Goal: Task Accomplishment & Management: Complete application form

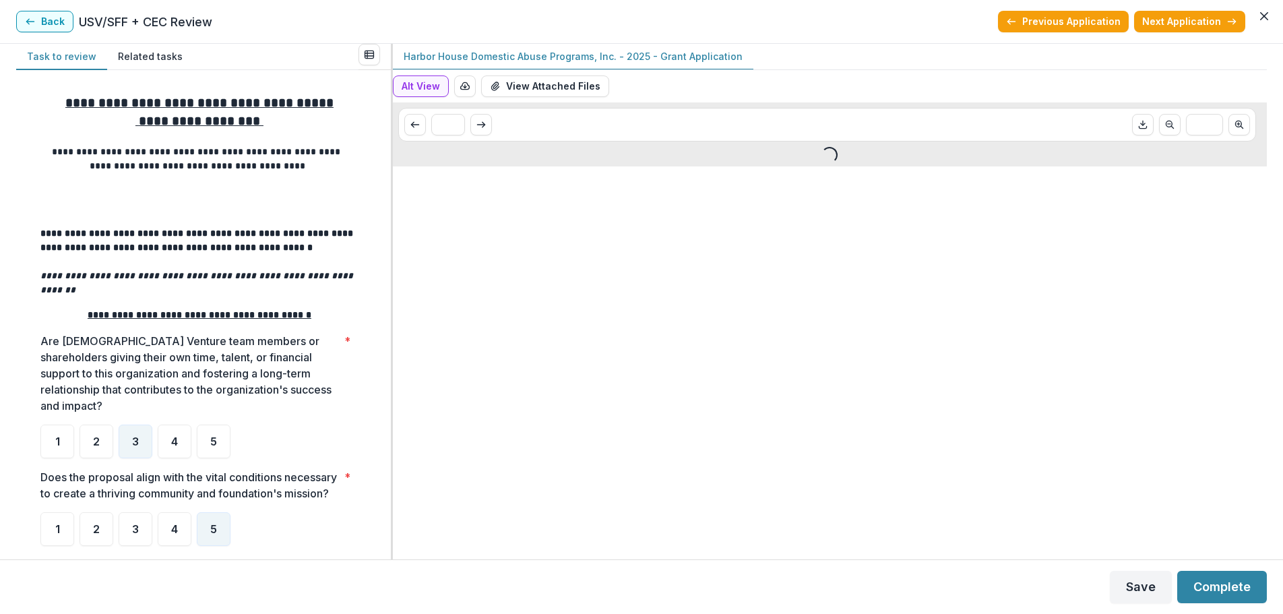
scroll to position [358, 0]
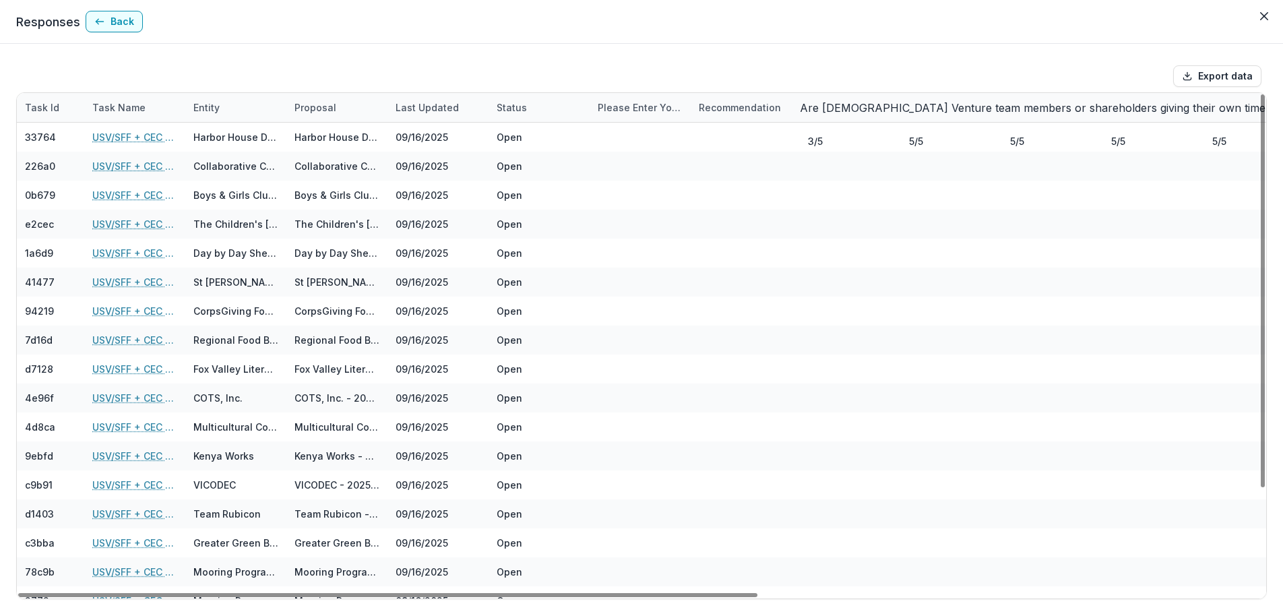
drag, startPoint x: 681, startPoint y: 590, endPoint x: 289, endPoint y: 612, distance: 392.7
click at [384, 593] on div at bounding box center [387, 595] width 739 height 4
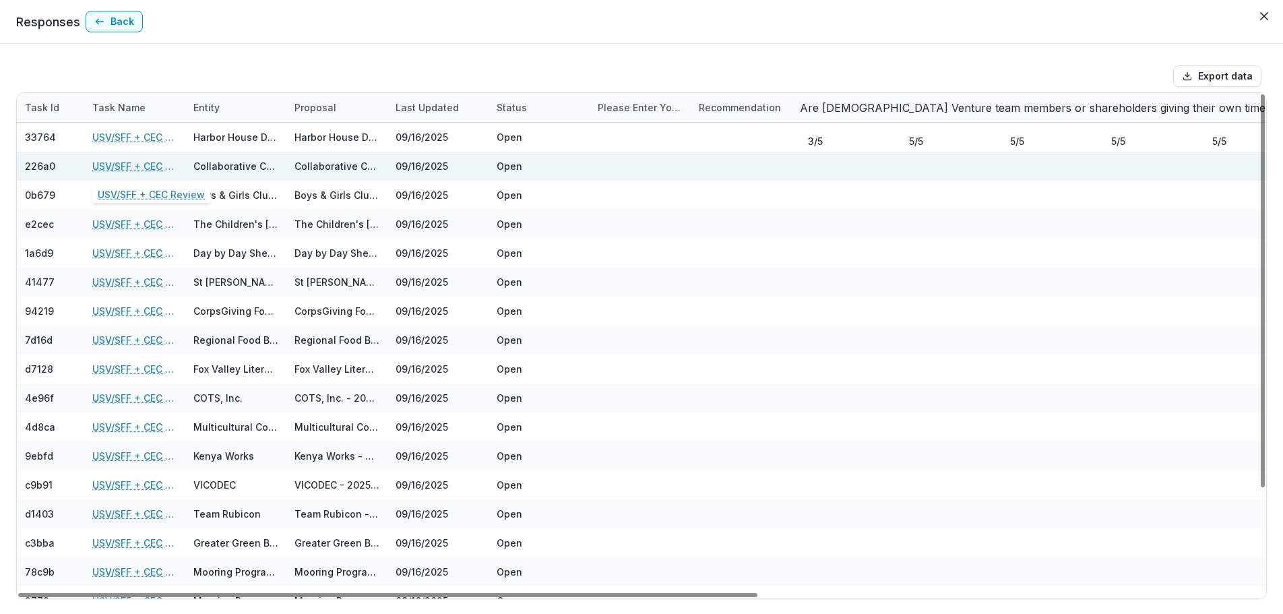
click at [139, 167] on link "USV/SFF + CEC Review" at bounding box center [134, 166] width 85 height 14
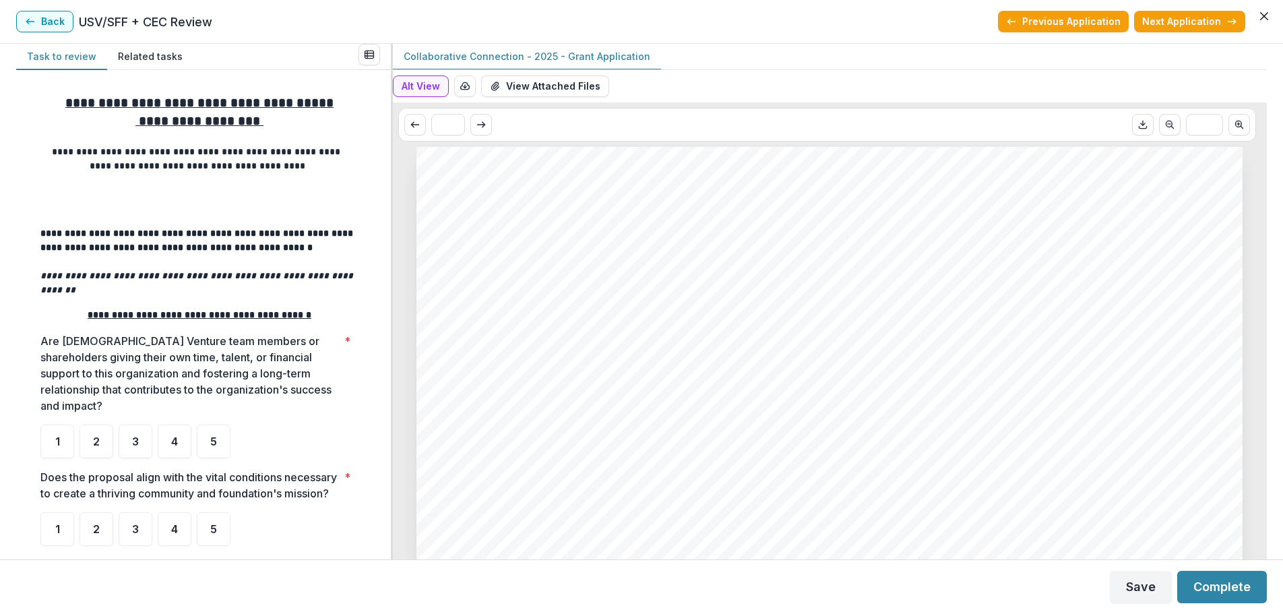
drag, startPoint x: 1260, startPoint y: 61, endPoint x: 1268, endPoint y: 79, distance: 19.6
click at [1268, 79] on div "**********" at bounding box center [641, 301] width 1283 height 515
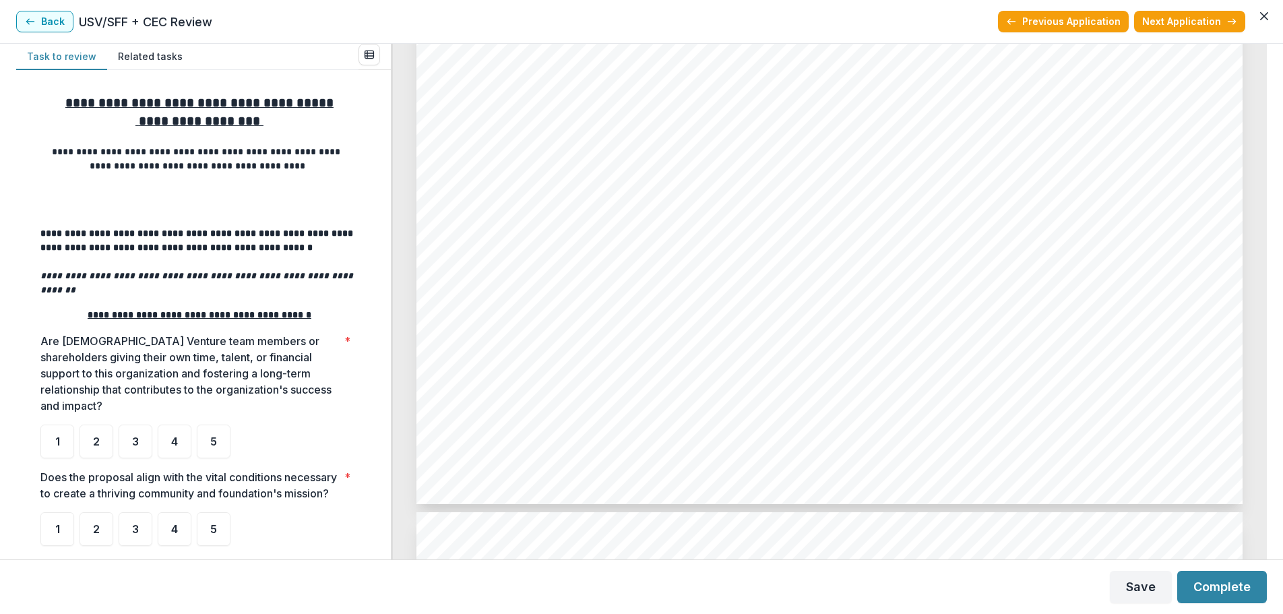
scroll to position [2053, 0]
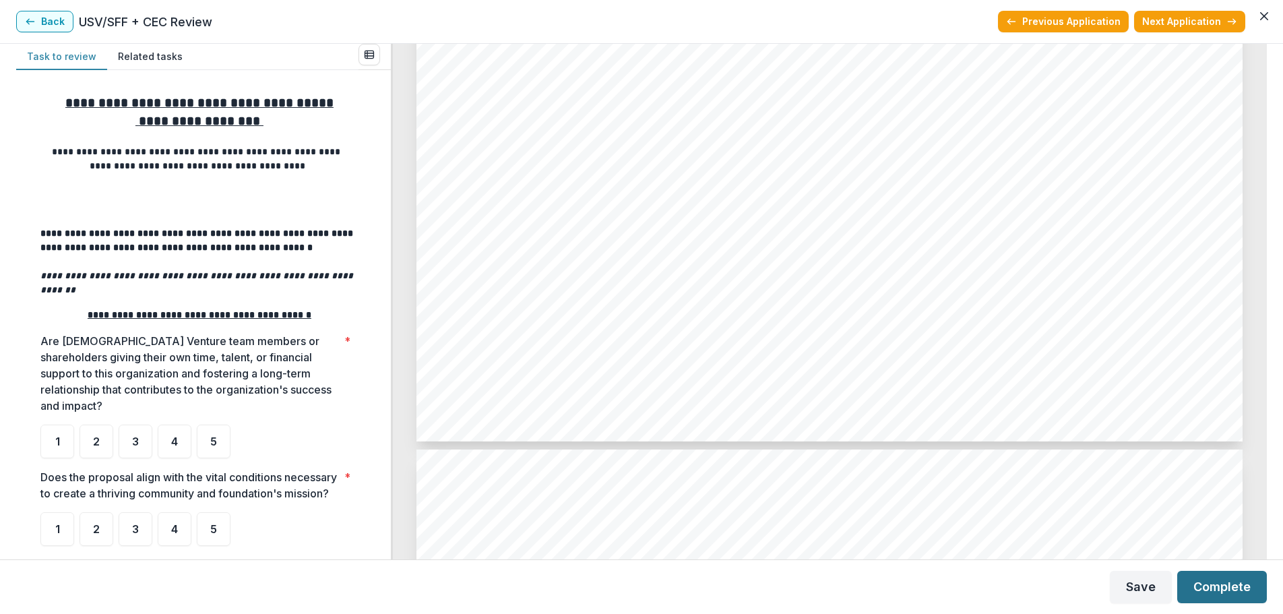
click at [1258, 590] on button "Complete" at bounding box center [1222, 587] width 90 height 32
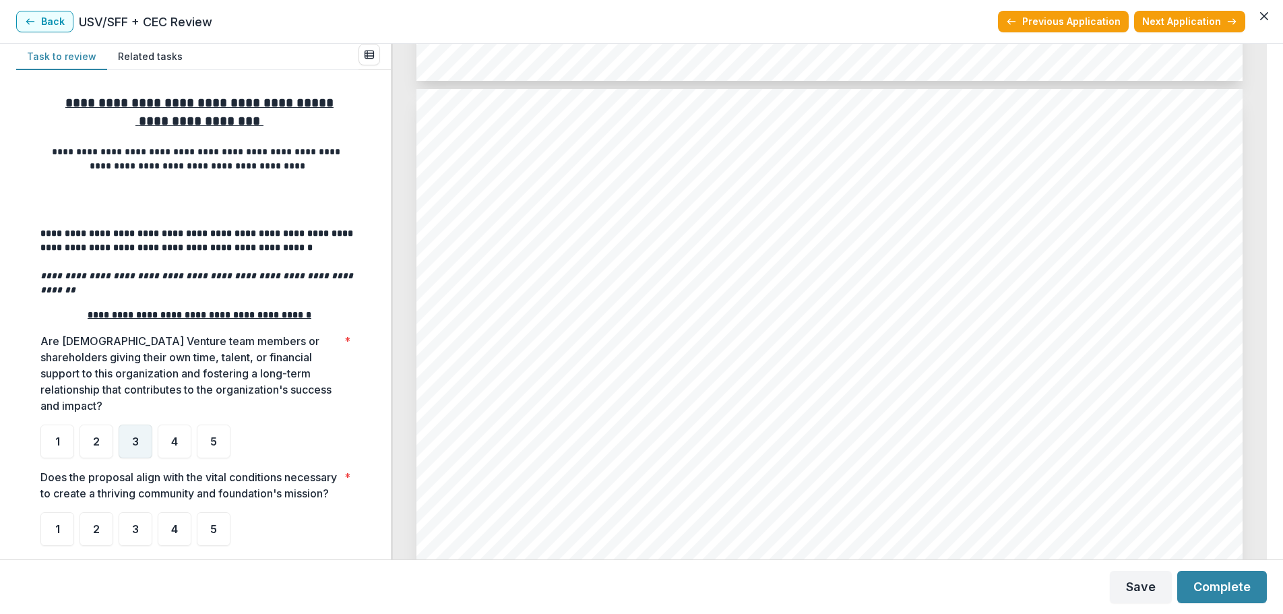
click at [131, 434] on div "3" at bounding box center [136, 441] width 34 height 34
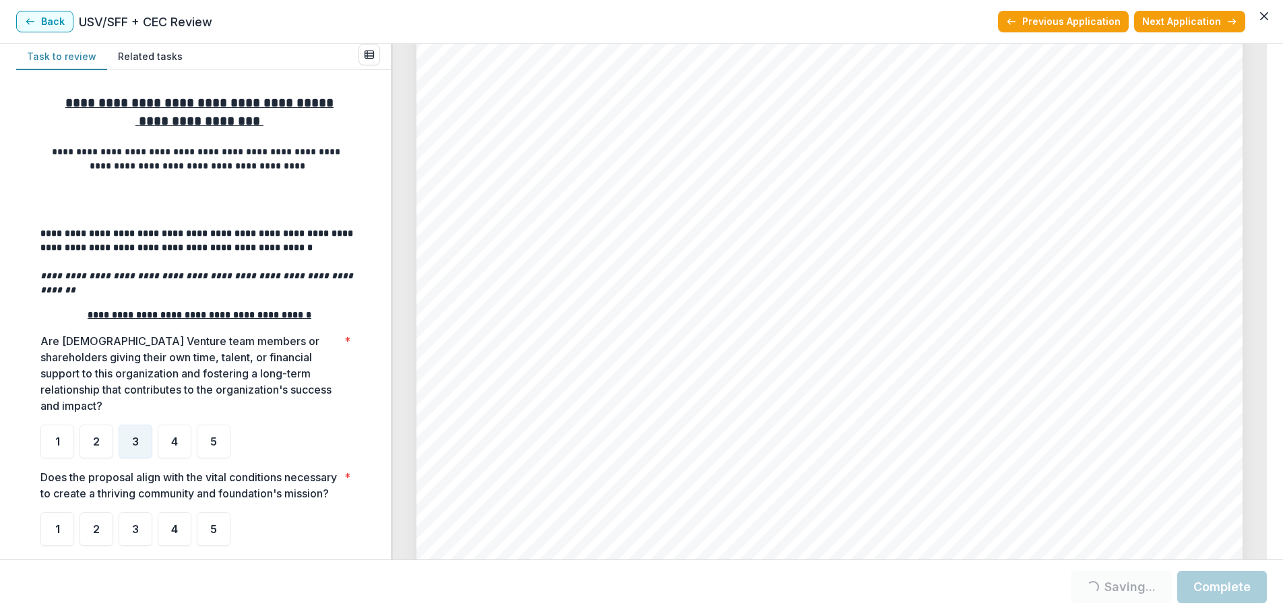
scroll to position [9006, 0]
drag, startPoint x: 214, startPoint y: 537, endPoint x: 190, endPoint y: 535, distance: 23.7
click at [199, 538] on div "5" at bounding box center [214, 529] width 34 height 34
click at [210, 530] on span "5" at bounding box center [213, 528] width 7 height 11
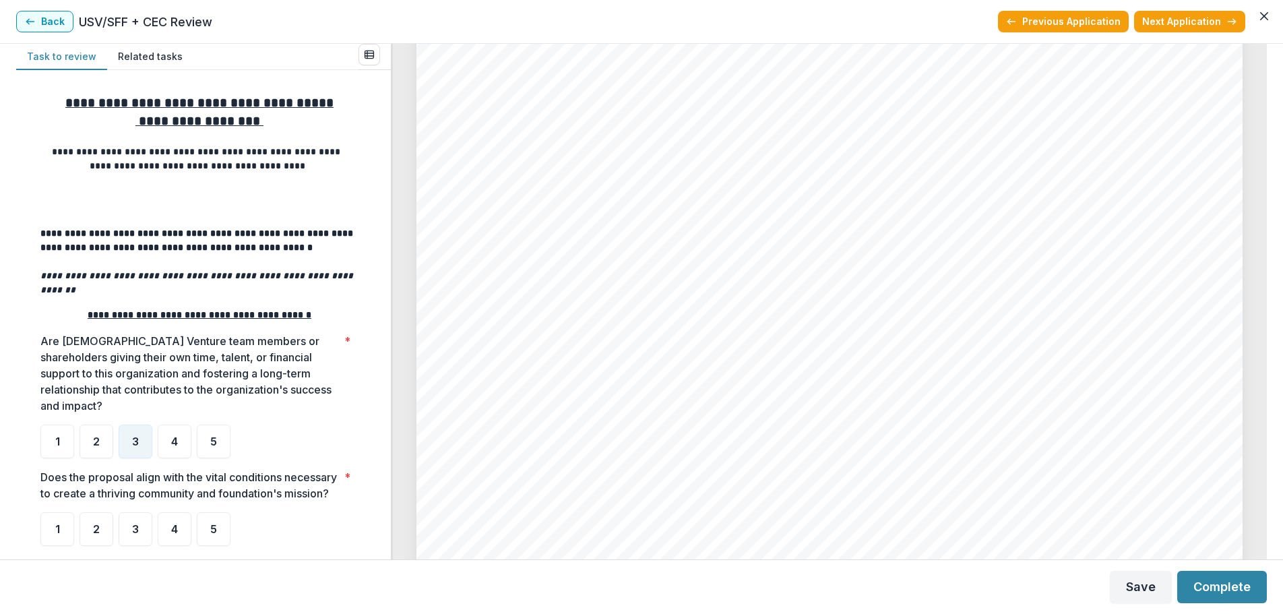
drag, startPoint x: 1262, startPoint y: 550, endPoint x: 1011, endPoint y: 250, distance: 391.7
click at [1011, 250] on div "Page: 2 Collaborative Connection - 2025 - Grant Application Submission Response…" at bounding box center [829, 31] width 827 height 1170
click at [212, 537] on div "5" at bounding box center [214, 529] width 34 height 34
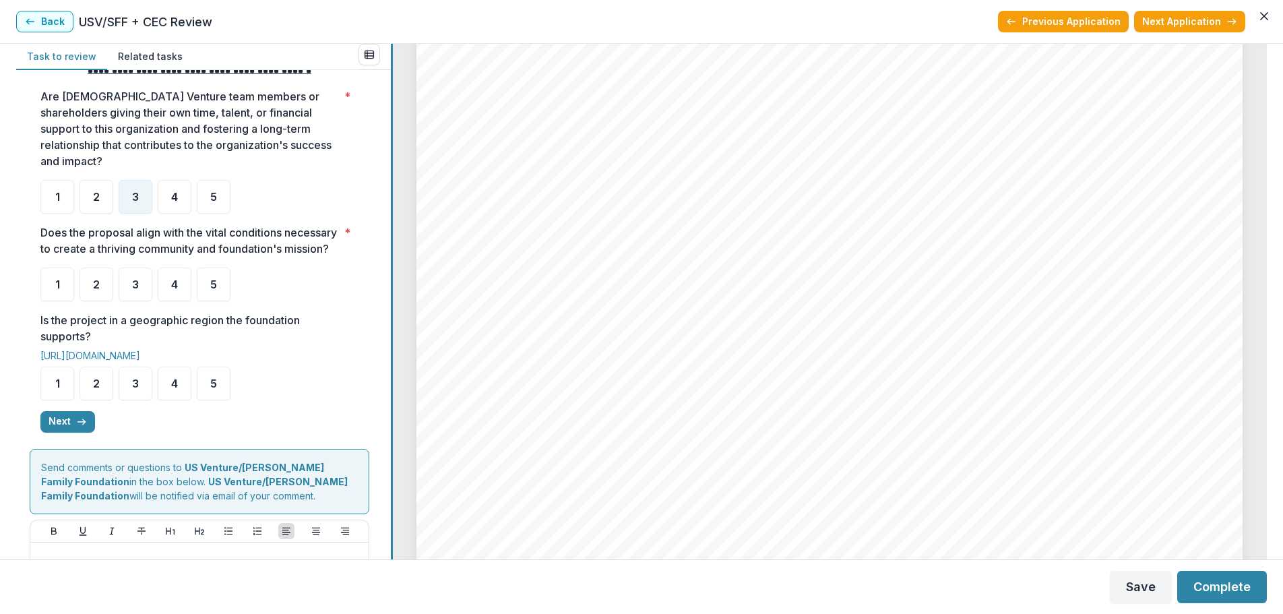
scroll to position [246, 0]
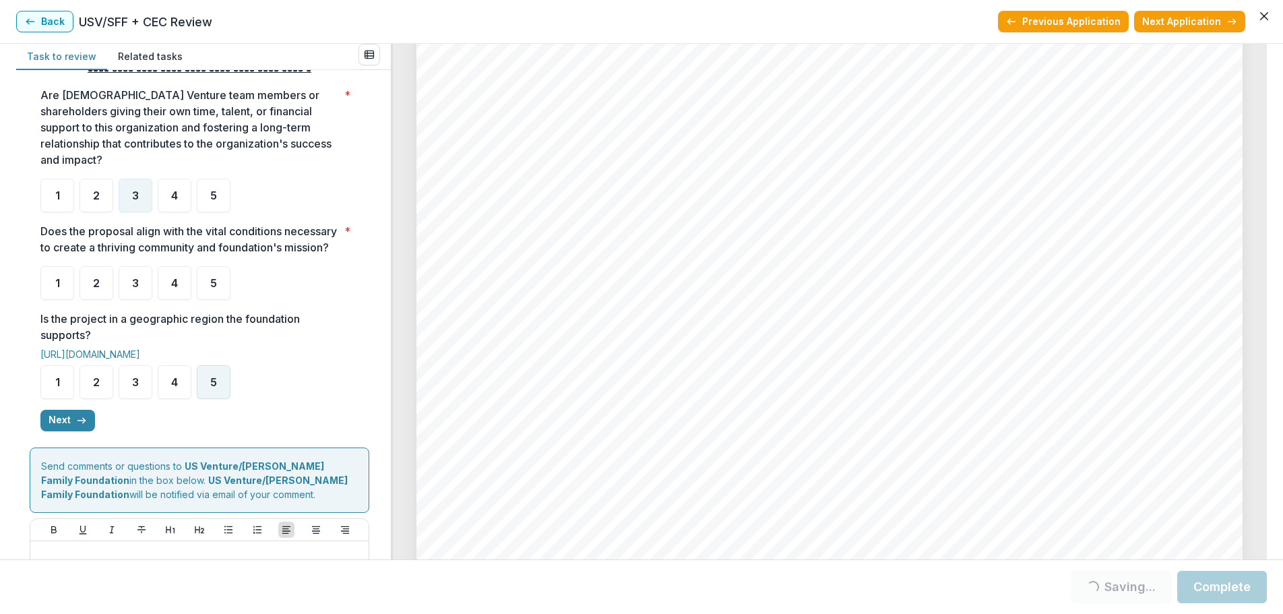
click at [213, 383] on span "5" at bounding box center [213, 382] width 7 height 11
click at [217, 286] on div "5" at bounding box center [214, 283] width 34 height 34
click at [63, 430] on button "Next" at bounding box center [67, 421] width 55 height 22
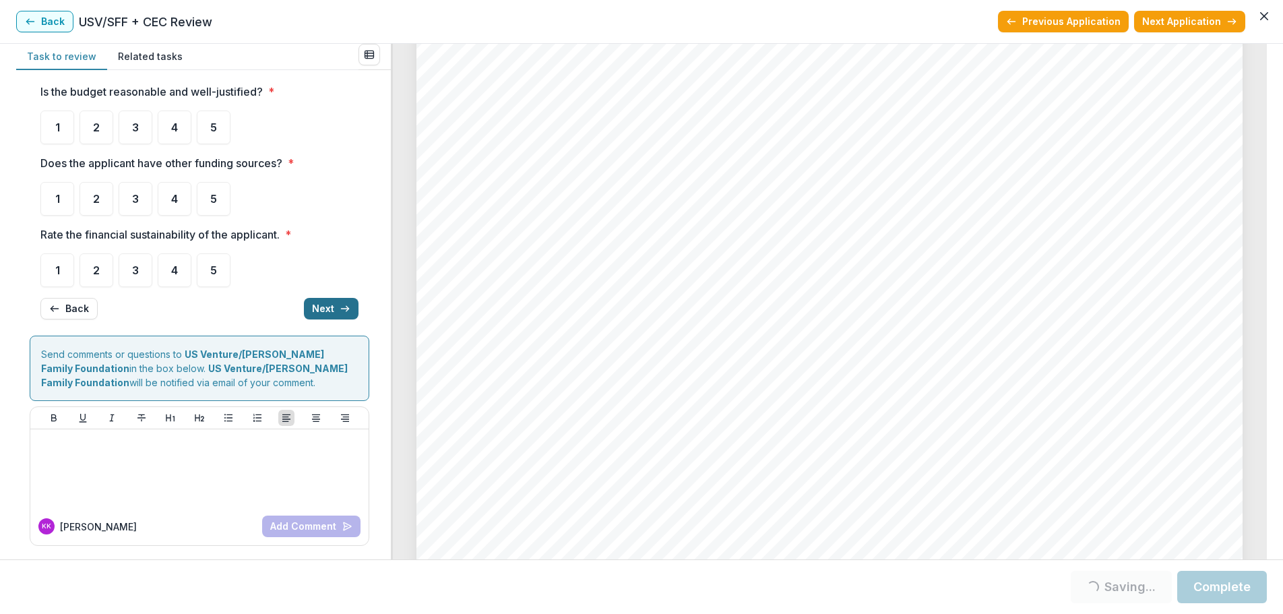
scroll to position [0, 0]
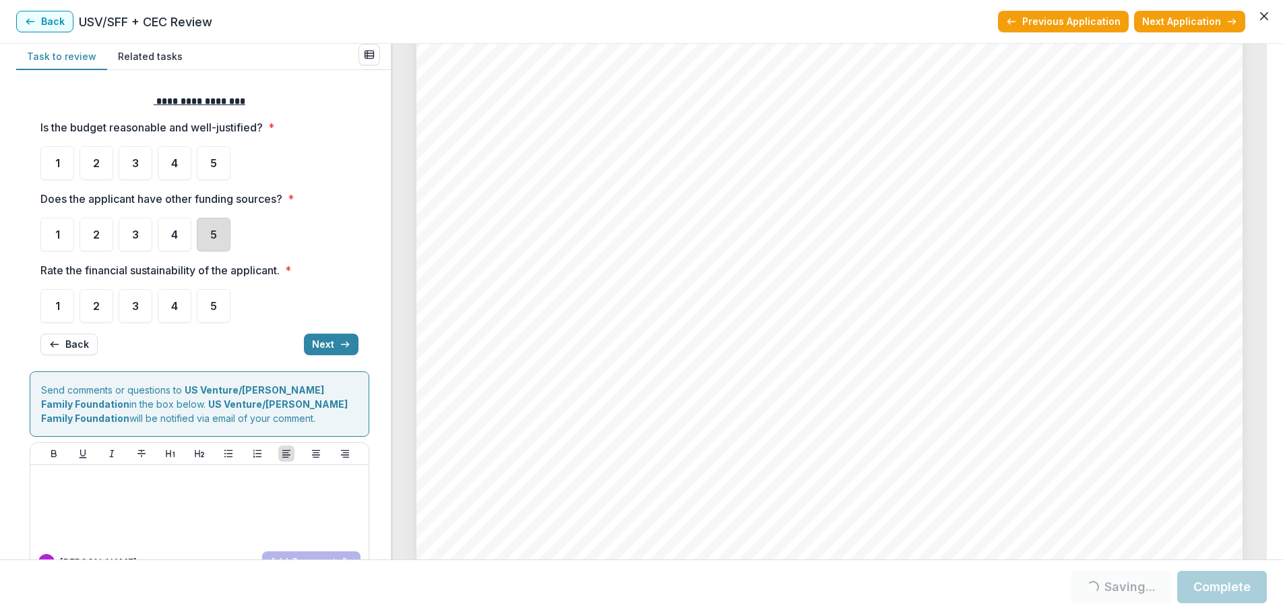
click at [207, 248] on div "5" at bounding box center [214, 235] width 34 height 34
click at [205, 236] on div "5" at bounding box center [214, 235] width 34 height 34
click at [134, 229] on span "3" at bounding box center [135, 234] width 7 height 11
click at [138, 302] on span "3" at bounding box center [135, 305] width 7 height 11
click at [134, 224] on div "3" at bounding box center [136, 235] width 34 height 34
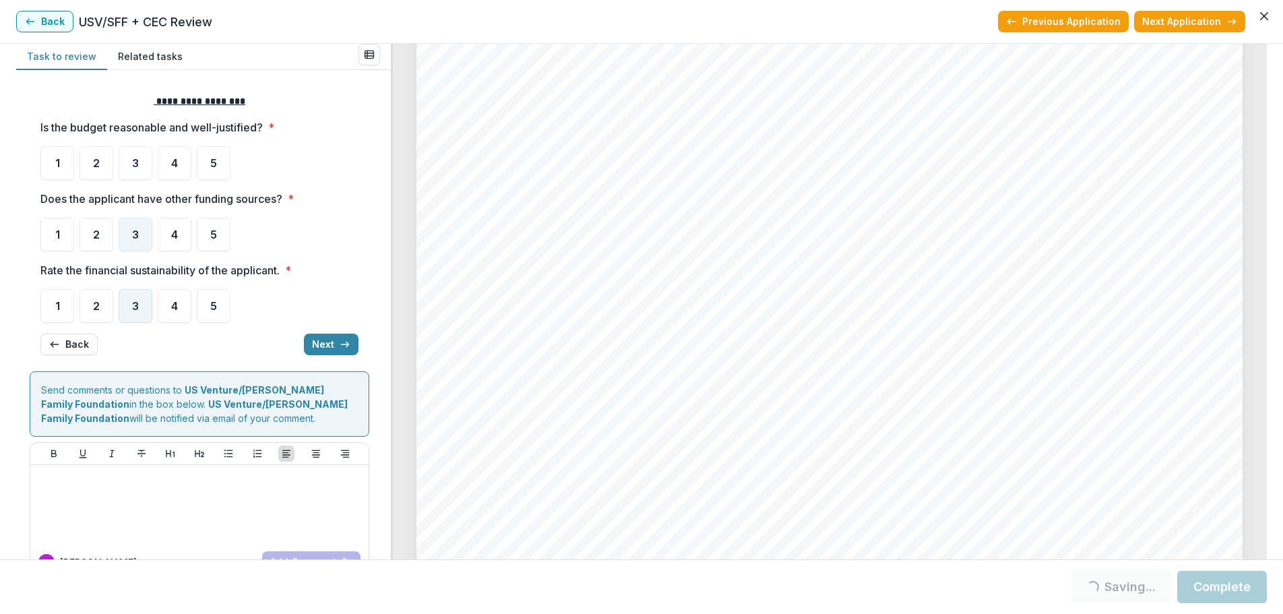
click at [139, 295] on div "3" at bounding box center [136, 306] width 34 height 34
click at [326, 342] on button "Next" at bounding box center [331, 344] width 55 height 22
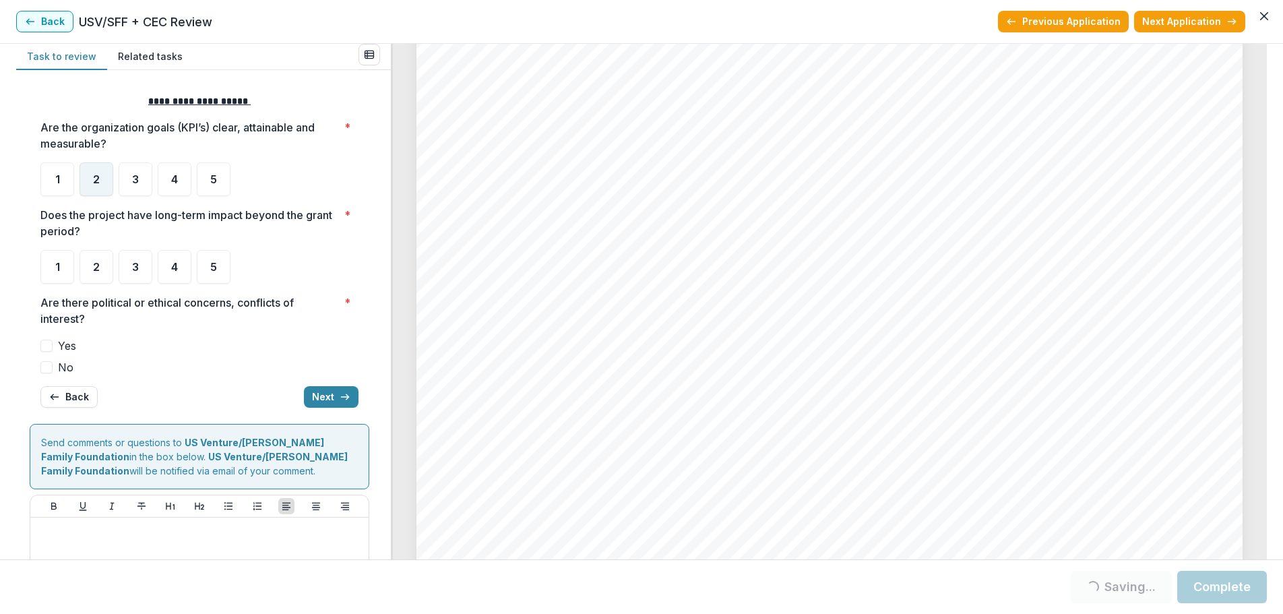
click at [103, 187] on div "2" at bounding box center [96, 179] width 34 height 34
click at [92, 185] on div "2" at bounding box center [96, 179] width 34 height 34
click at [177, 269] on span "4" at bounding box center [174, 266] width 7 height 11
click at [46, 371] on span at bounding box center [46, 367] width 12 height 12
click at [318, 388] on button "Next" at bounding box center [331, 397] width 55 height 22
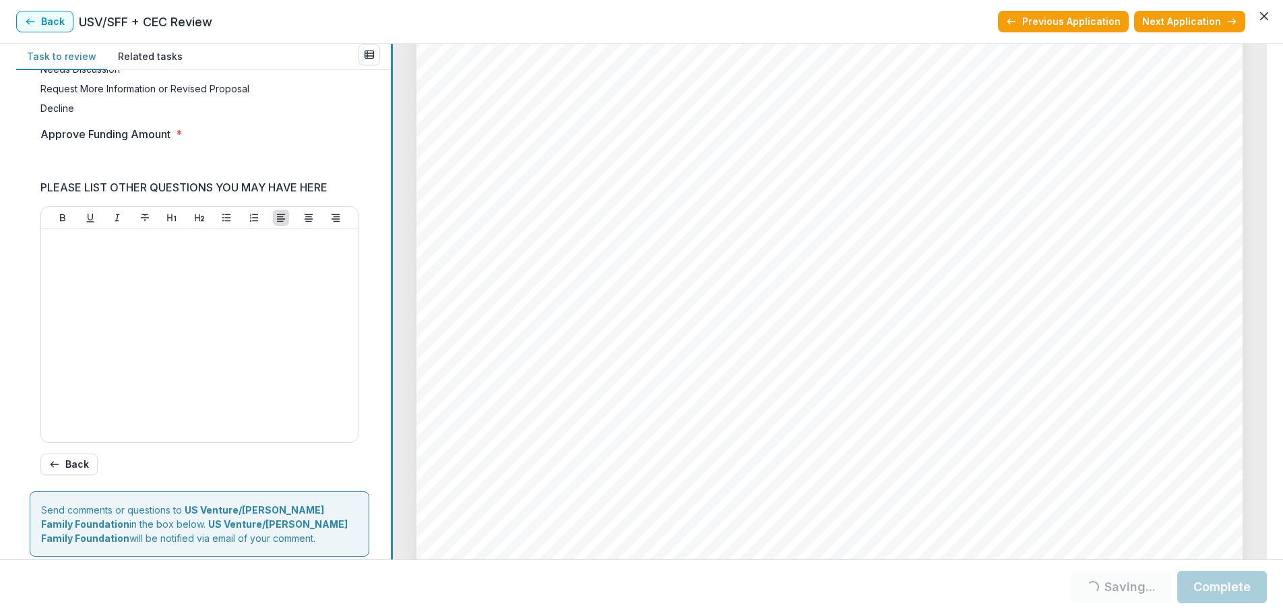
scroll to position [346, 0]
click at [40, 57] on span at bounding box center [40, 51] width 0 height 11
click at [51, 59] on label "Approve Partial Funding" at bounding box center [199, 51] width 318 height 14
click at [135, 170] on input "Approve Funding Amount *" at bounding box center [87, 163] width 94 height 14
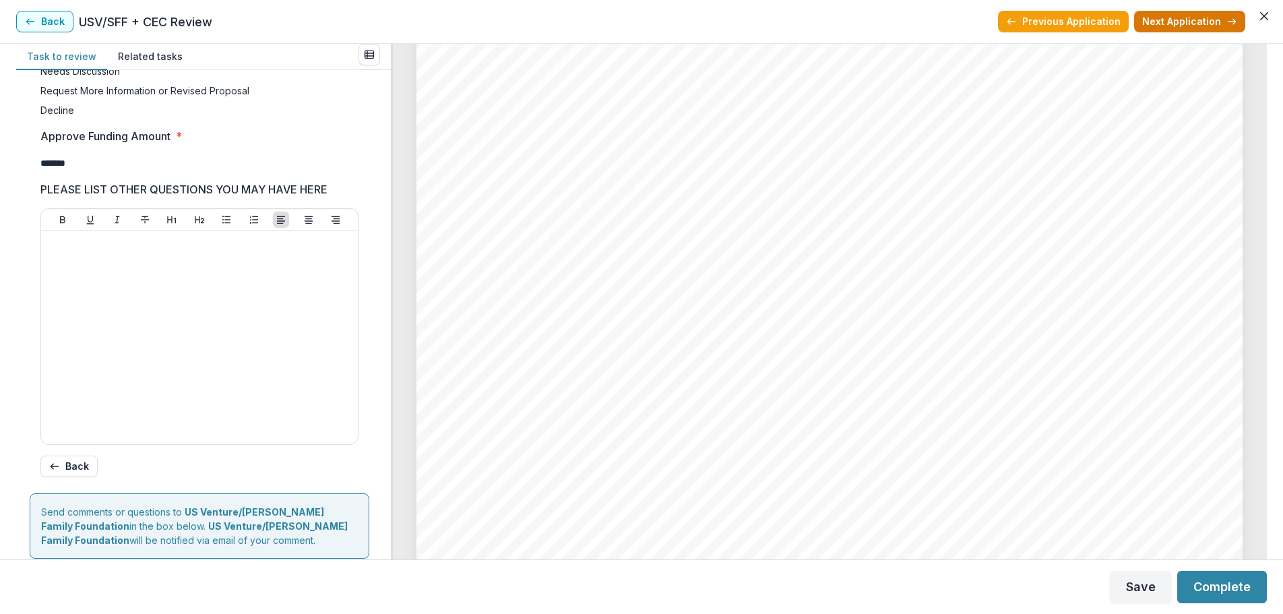
type input "*******"
click at [1190, 22] on button "Next Application" at bounding box center [1189, 22] width 111 height 22
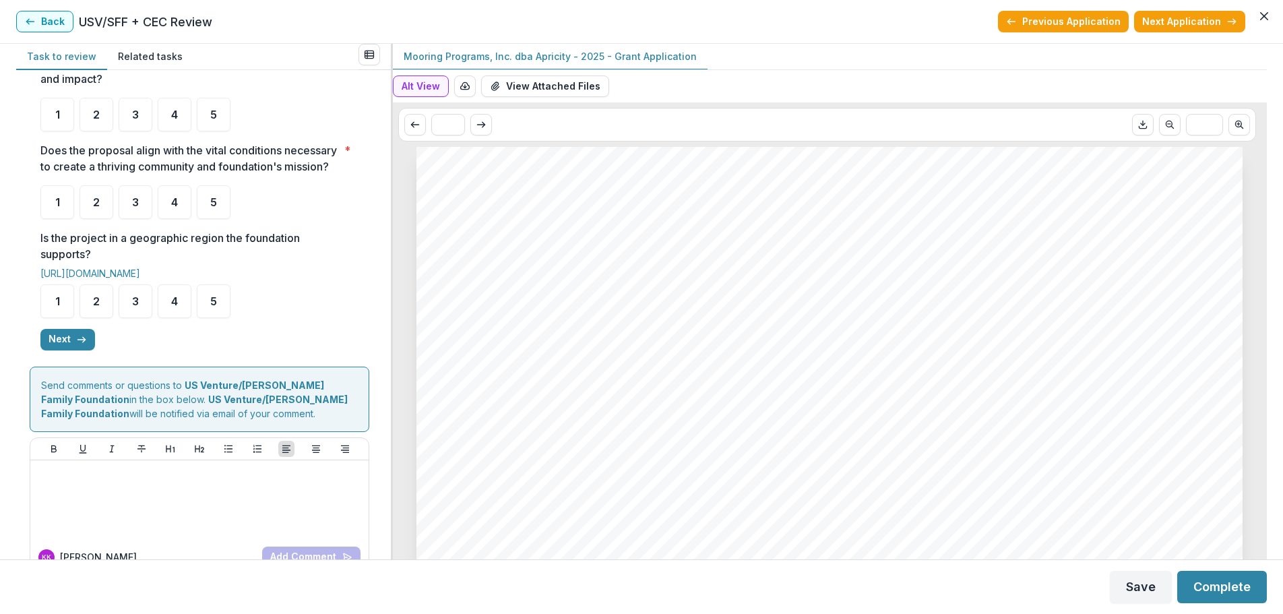
scroll to position [358, 0]
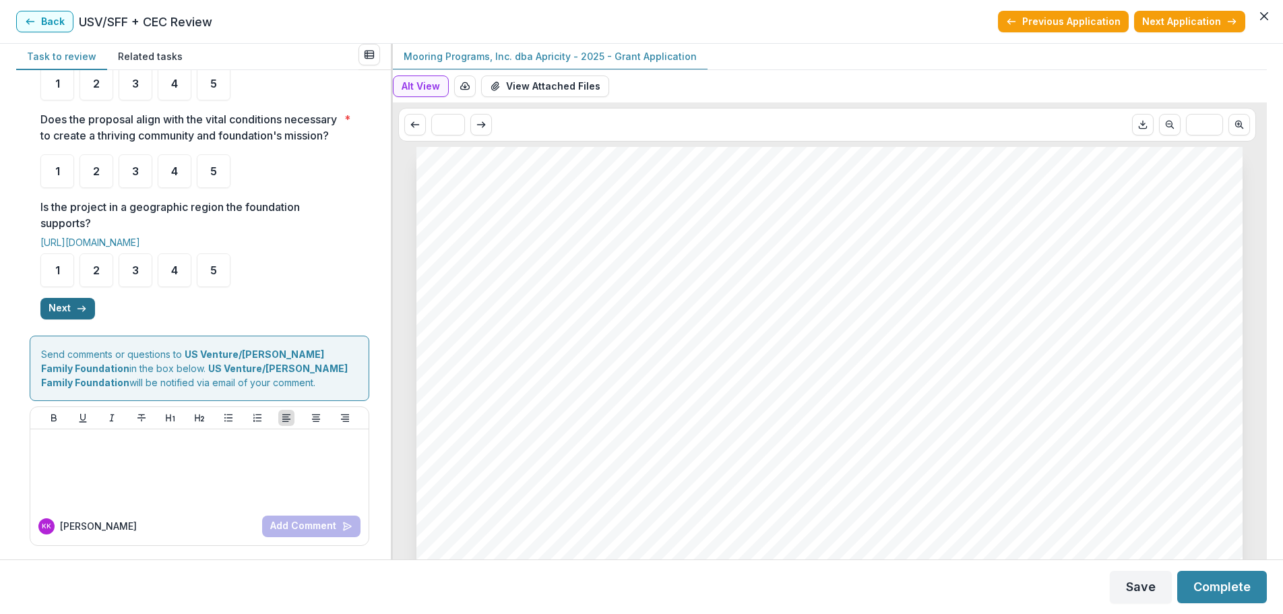
click at [66, 307] on button "Next" at bounding box center [67, 309] width 55 height 22
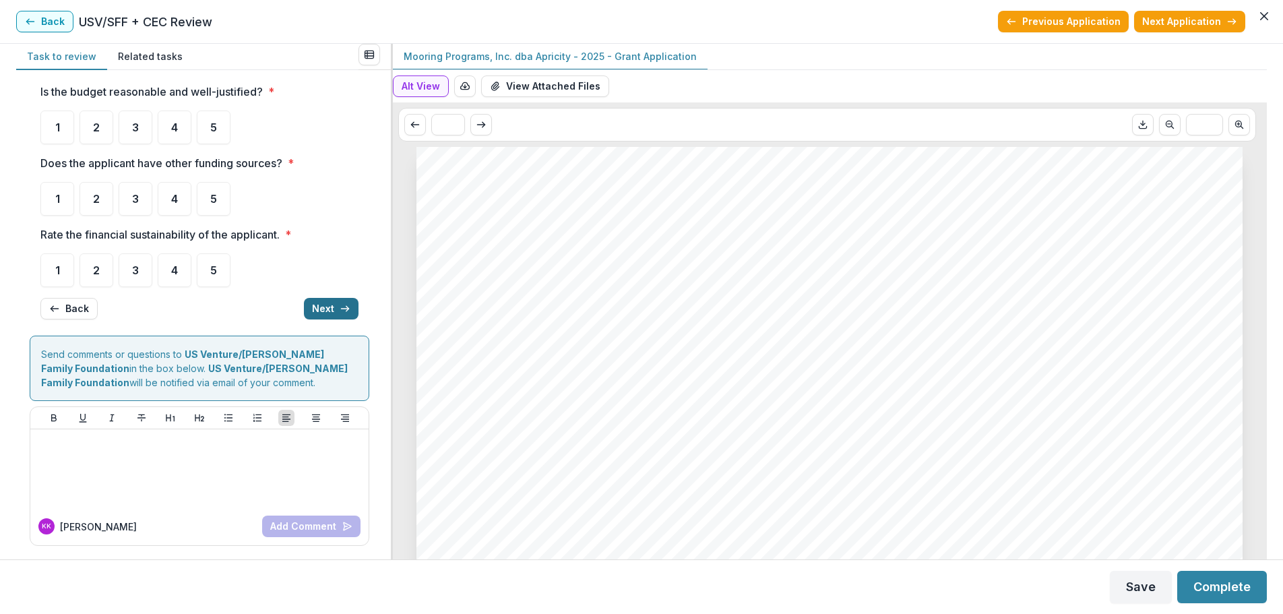
scroll to position [36, 0]
click at [323, 305] on button "Next" at bounding box center [331, 309] width 55 height 22
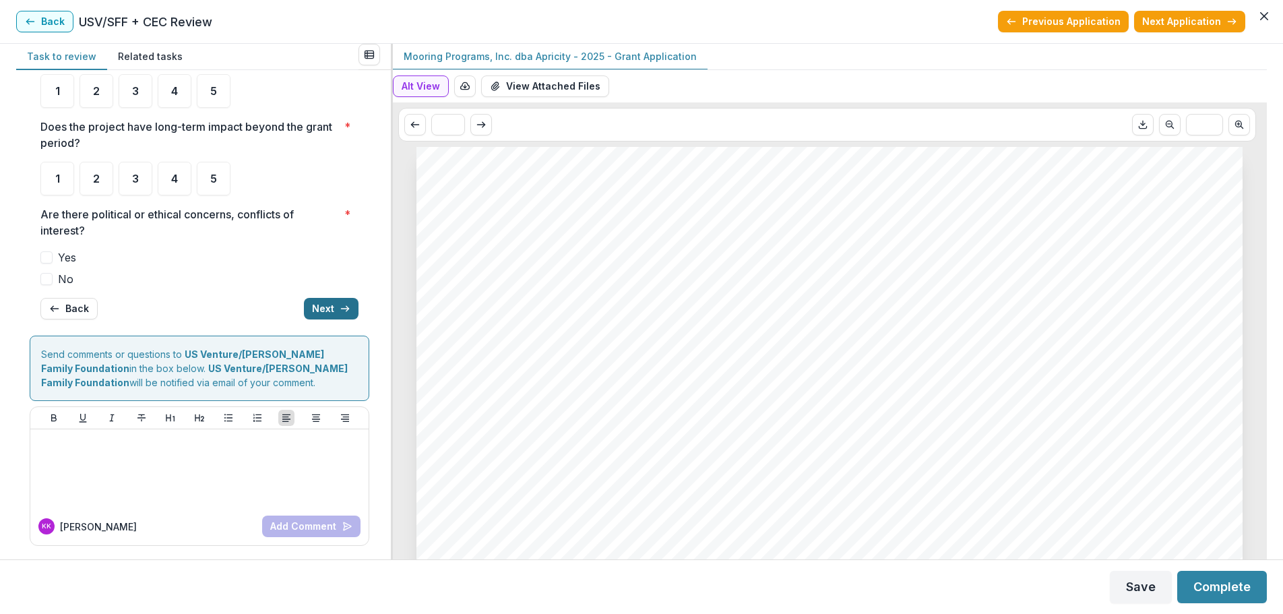
click at [323, 305] on button "Next" at bounding box center [331, 309] width 55 height 22
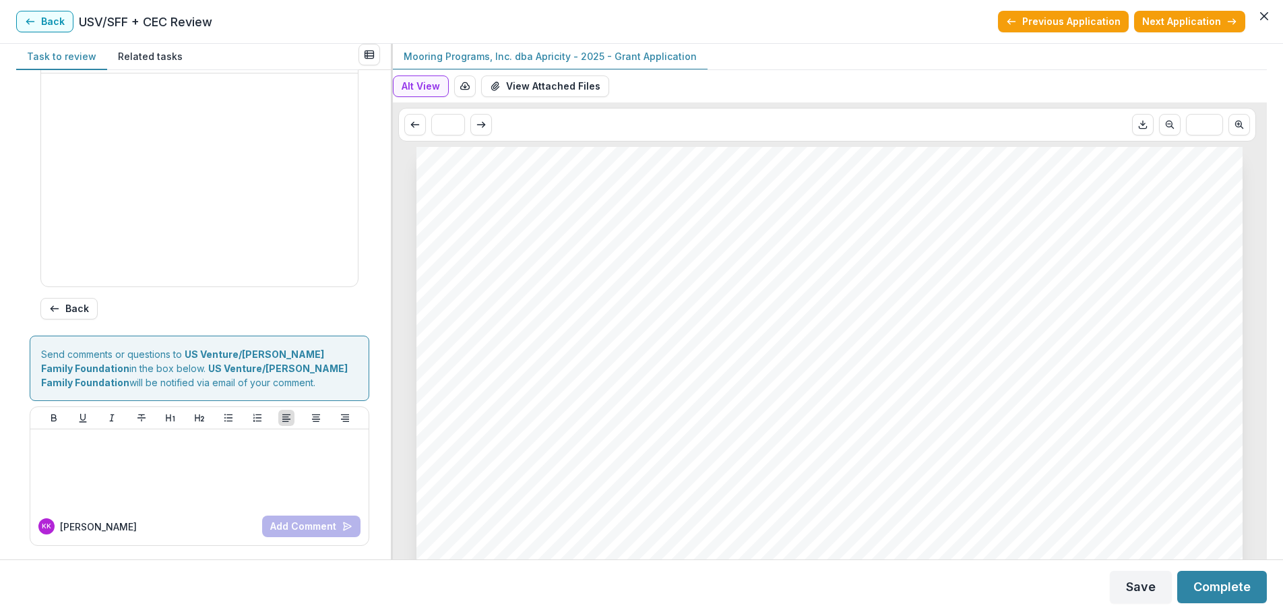
drag, startPoint x: 385, startPoint y: 422, endPoint x: 392, endPoint y: 339, distance: 83.1
click at [392, 340] on div "Task to review Related tasks Score Card Name Weight Score Are the organization …" at bounding box center [641, 301] width 1250 height 515
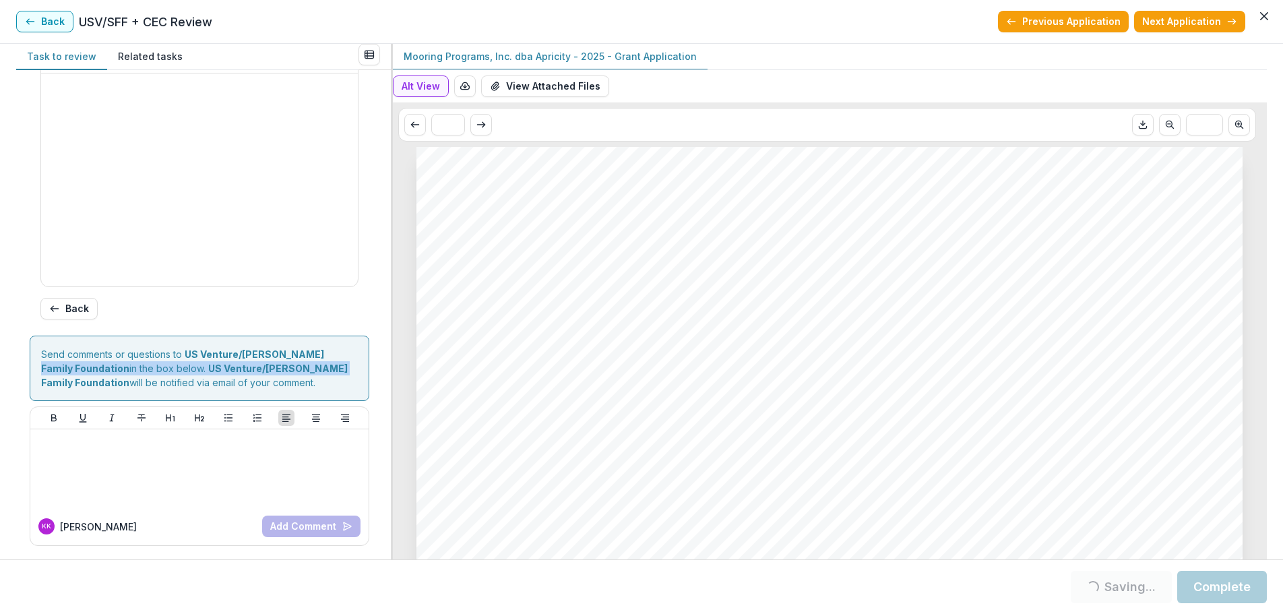
drag, startPoint x: 386, startPoint y: 369, endPoint x: 389, endPoint y: 338, distance: 30.4
click at [389, 338] on div "Score Card Name Weight Score Are the organization goals (KPI’s) clear, attainab…" at bounding box center [203, 314] width 375 height 489
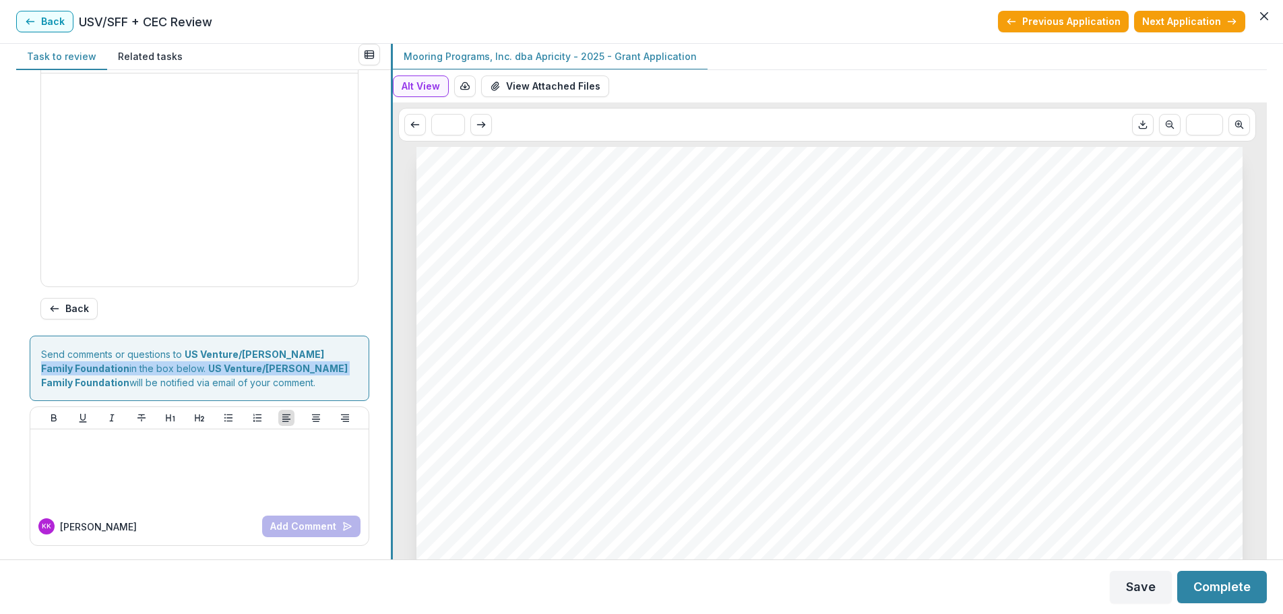
click at [400, 435] on div "Task to review Related tasks Score Card Name Weight Score Are the organization …" at bounding box center [641, 301] width 1250 height 515
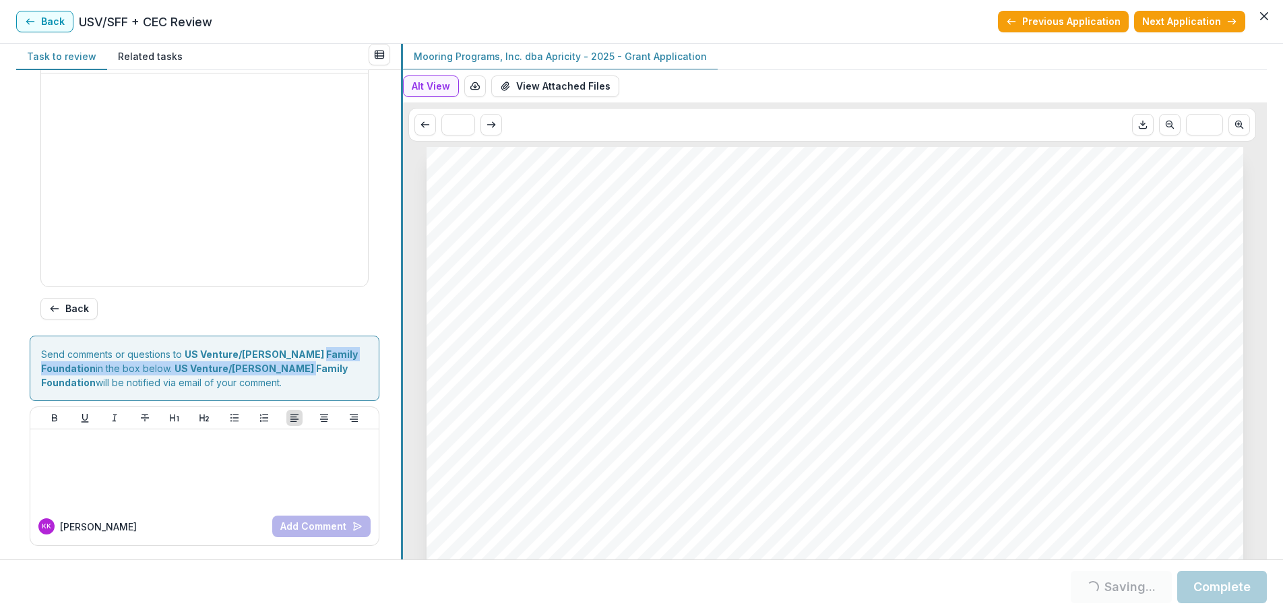
scroll to position [588, 0]
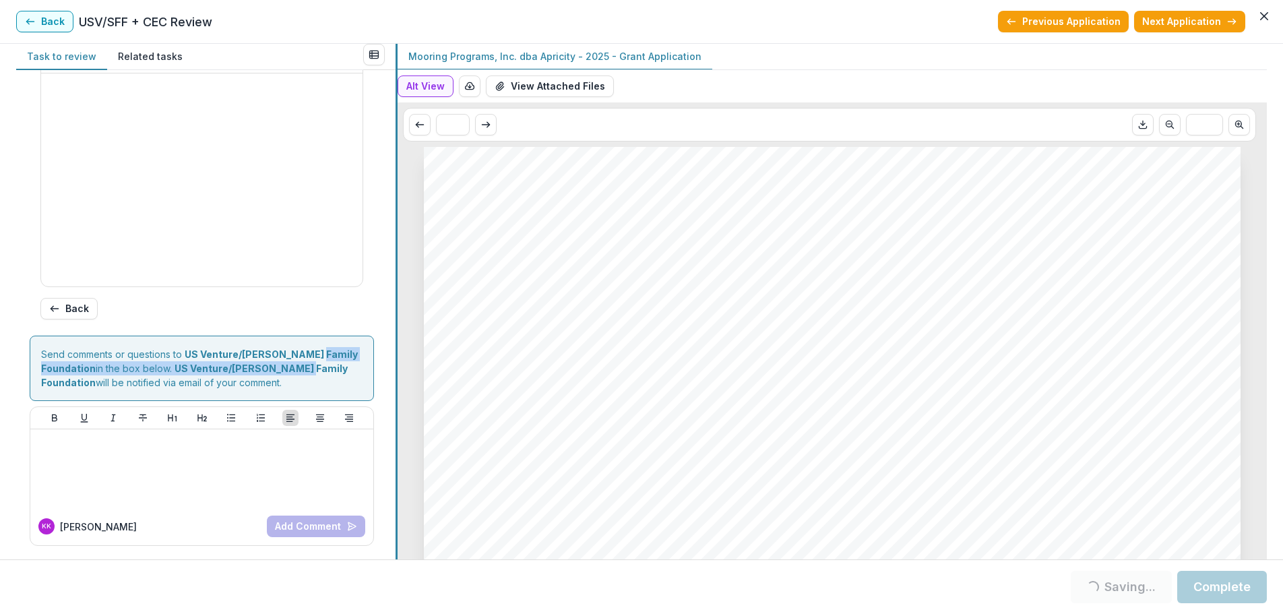
click at [395, 261] on div at bounding box center [396, 301] width 2 height 515
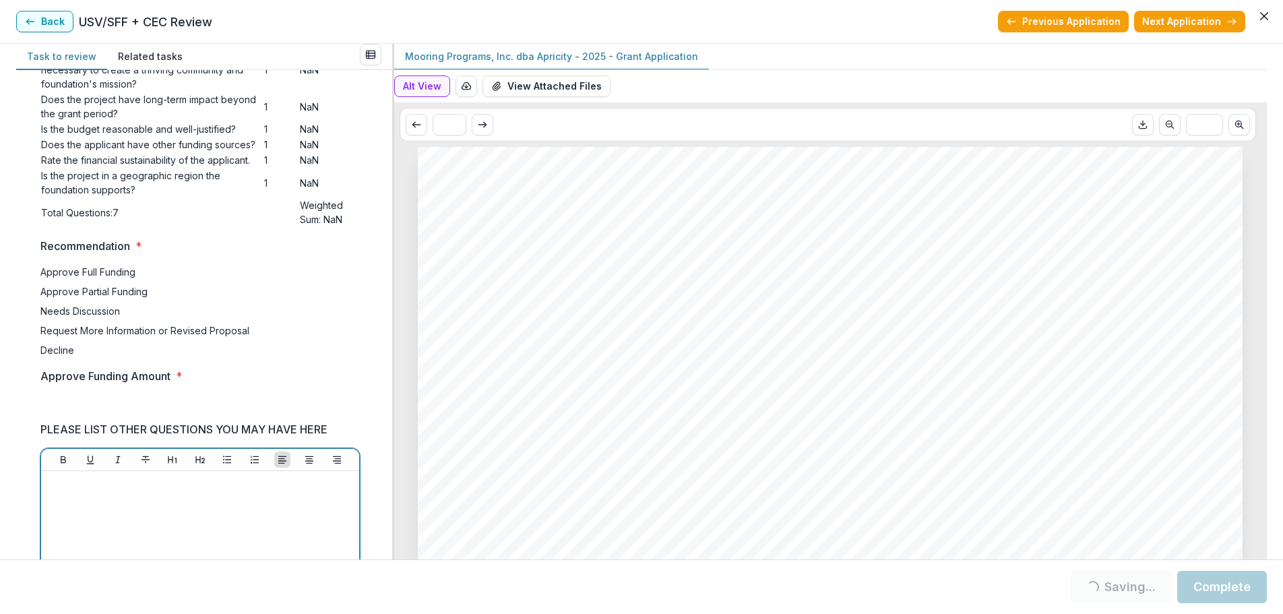
scroll to position [0, 0]
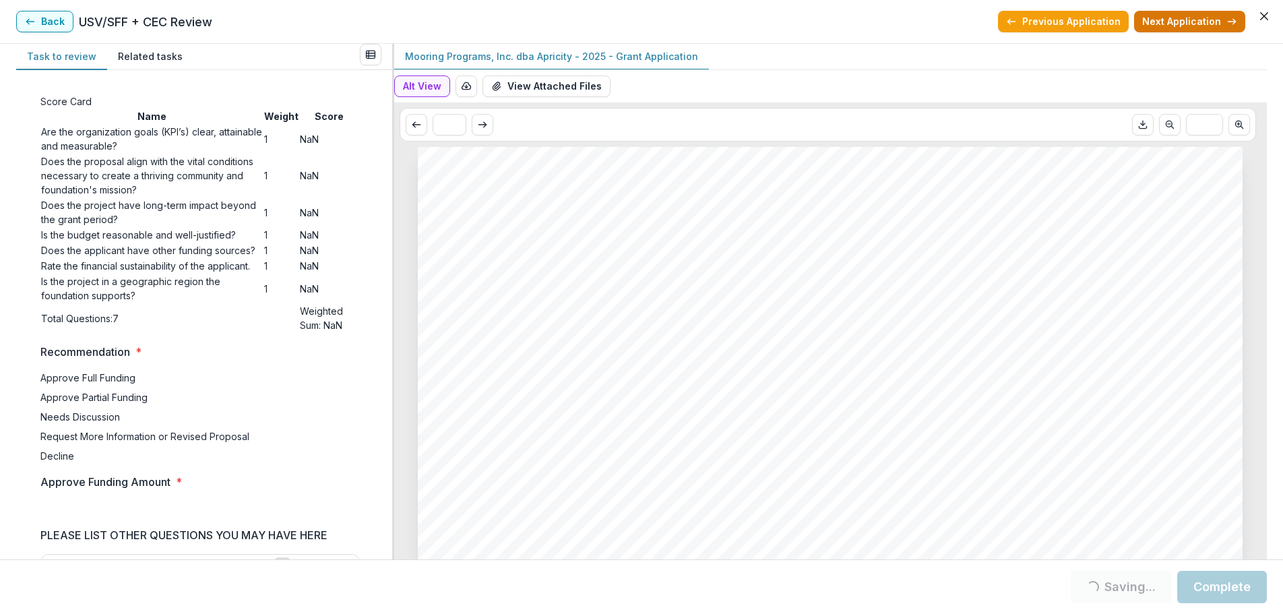
click at [1163, 21] on button "Next Application" at bounding box center [1189, 22] width 111 height 22
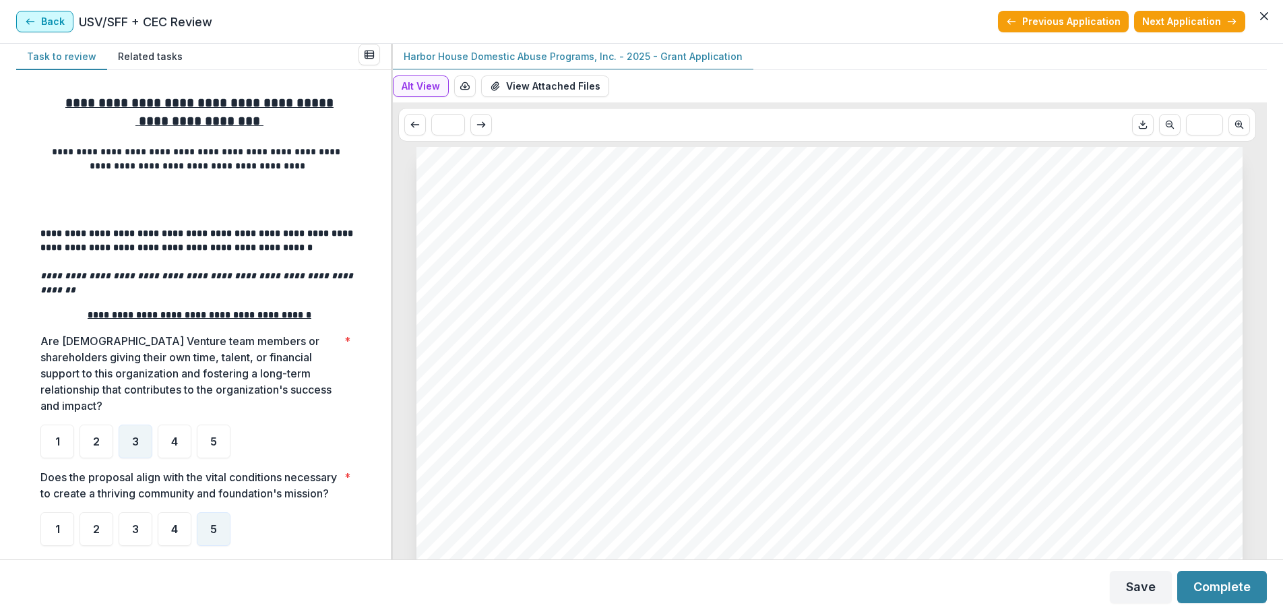
click at [40, 22] on button "Back" at bounding box center [44, 22] width 57 height 22
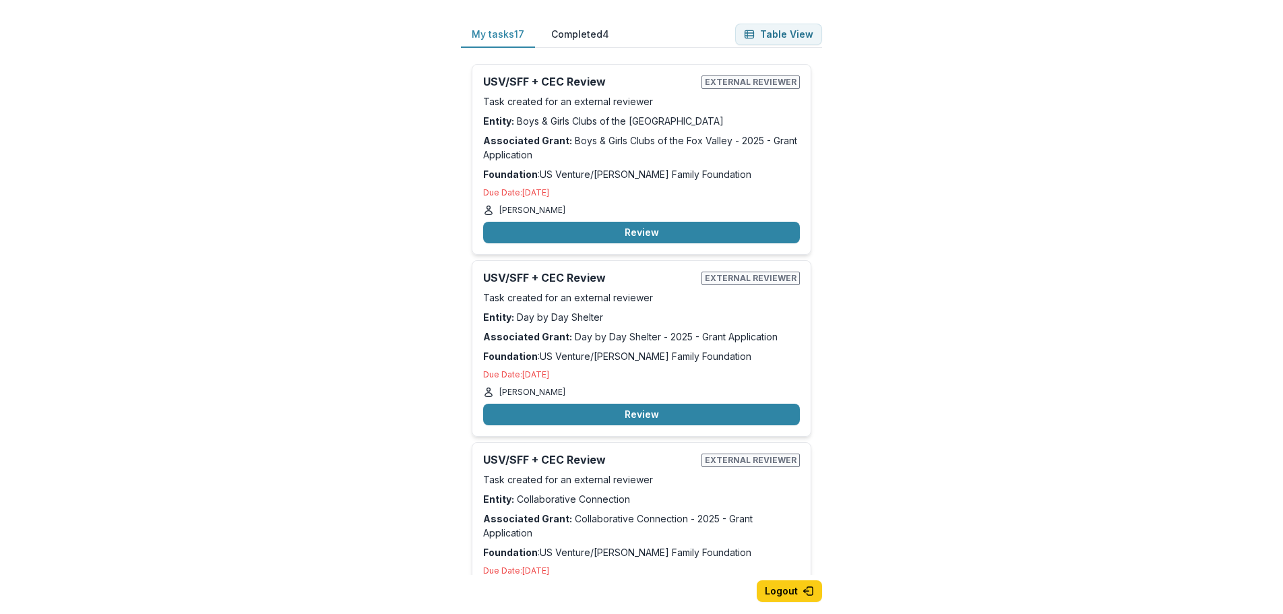
click at [591, 33] on button "Completed 4" at bounding box center [579, 35] width 79 height 26
click at [480, 38] on button "My tasks 17" at bounding box center [498, 35] width 74 height 26
click at [641, 234] on button "Review" at bounding box center [641, 233] width 317 height 22
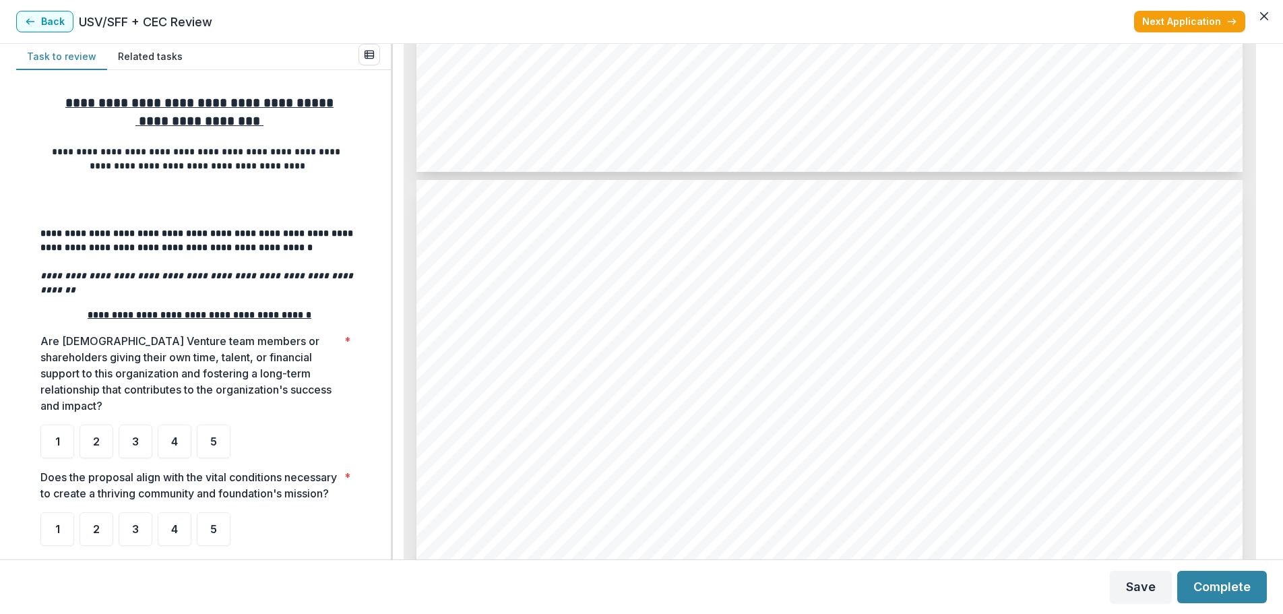
scroll to position [4918, 0]
click at [205, 424] on div "5" at bounding box center [214, 441] width 34 height 34
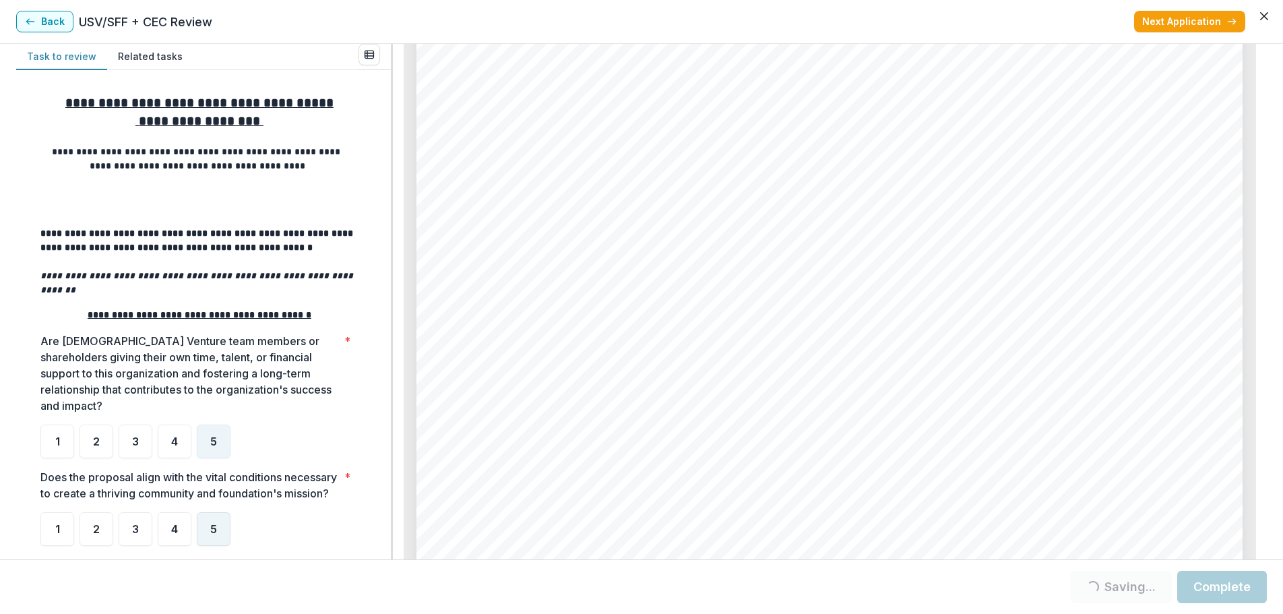
click at [214, 532] on span "5" at bounding box center [213, 528] width 7 height 11
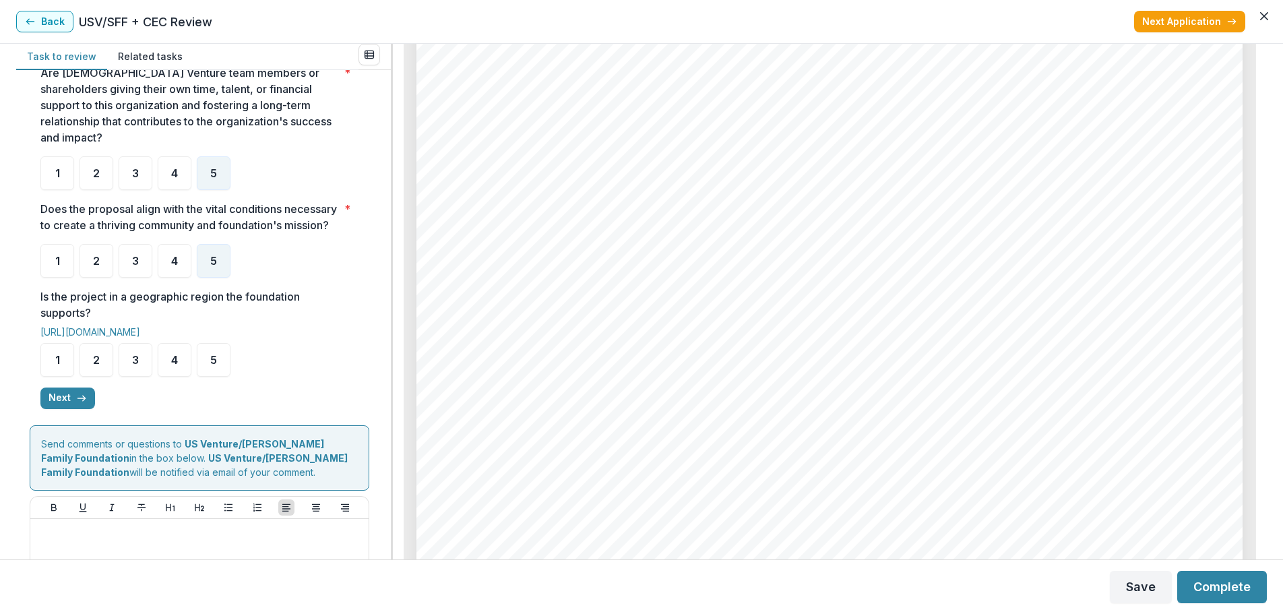
scroll to position [269, 0]
click at [210, 364] on span "5" at bounding box center [213, 358] width 7 height 11
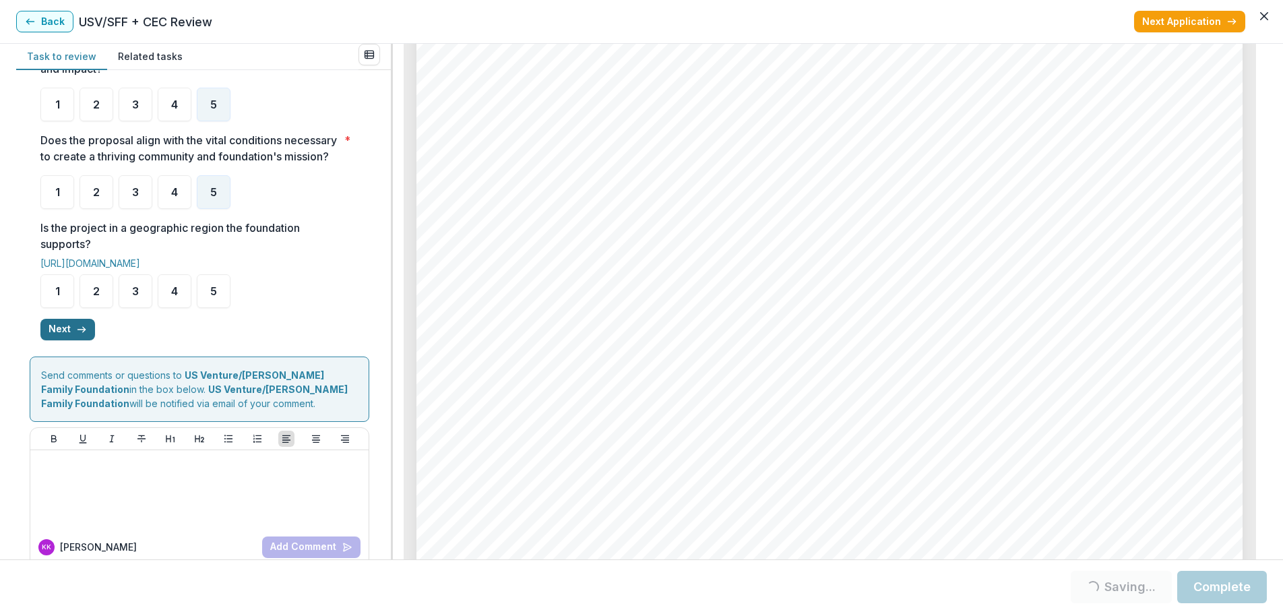
click at [65, 332] on button "Next" at bounding box center [67, 330] width 55 height 22
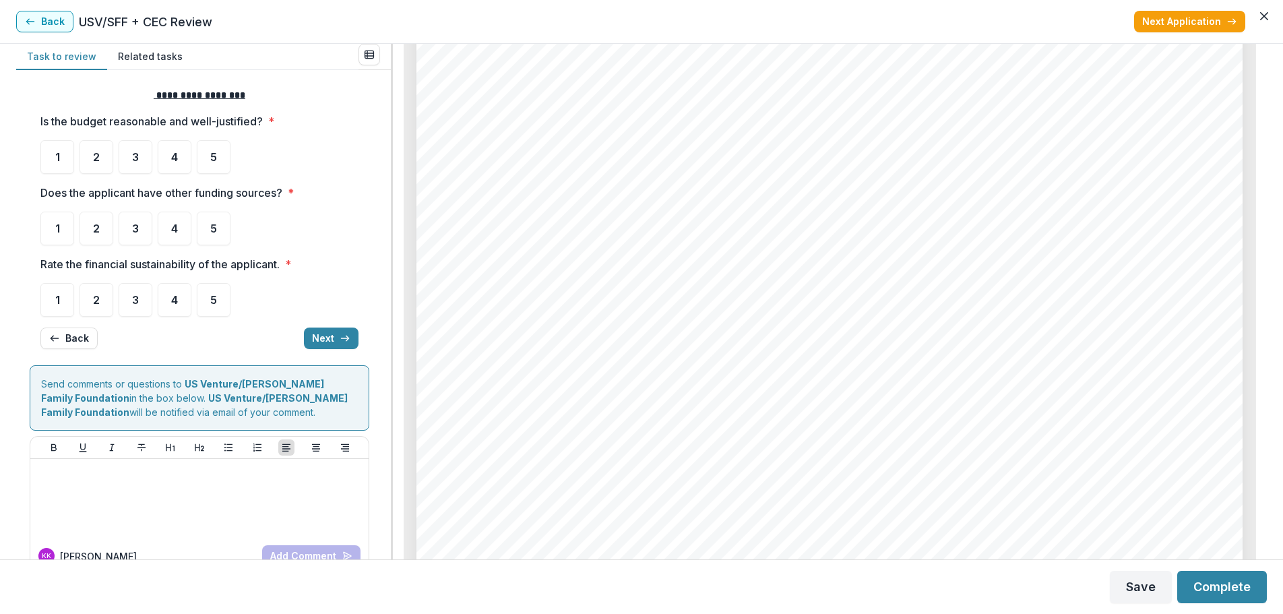
scroll to position [0, 0]
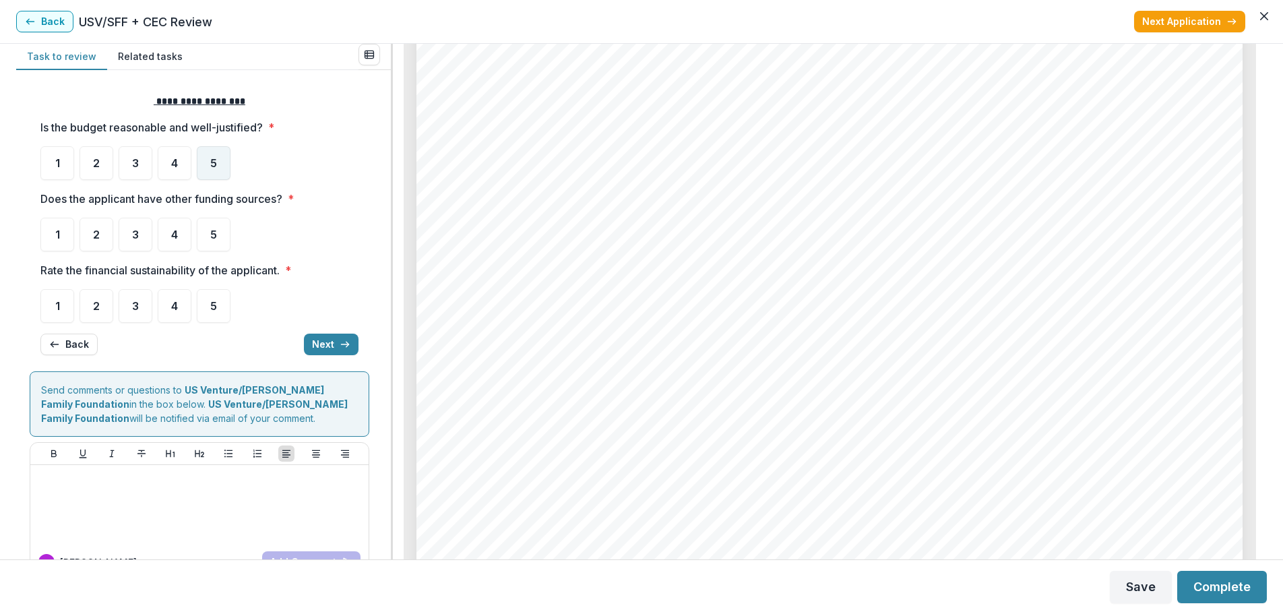
click at [215, 158] on span "5" at bounding box center [213, 163] width 7 height 11
click at [210, 236] on div "5" at bounding box center [214, 235] width 34 height 34
click at [224, 310] on div "5" at bounding box center [214, 306] width 34 height 34
click at [217, 228] on div "5" at bounding box center [214, 235] width 34 height 34
click at [214, 300] on span "5" at bounding box center [213, 305] width 7 height 11
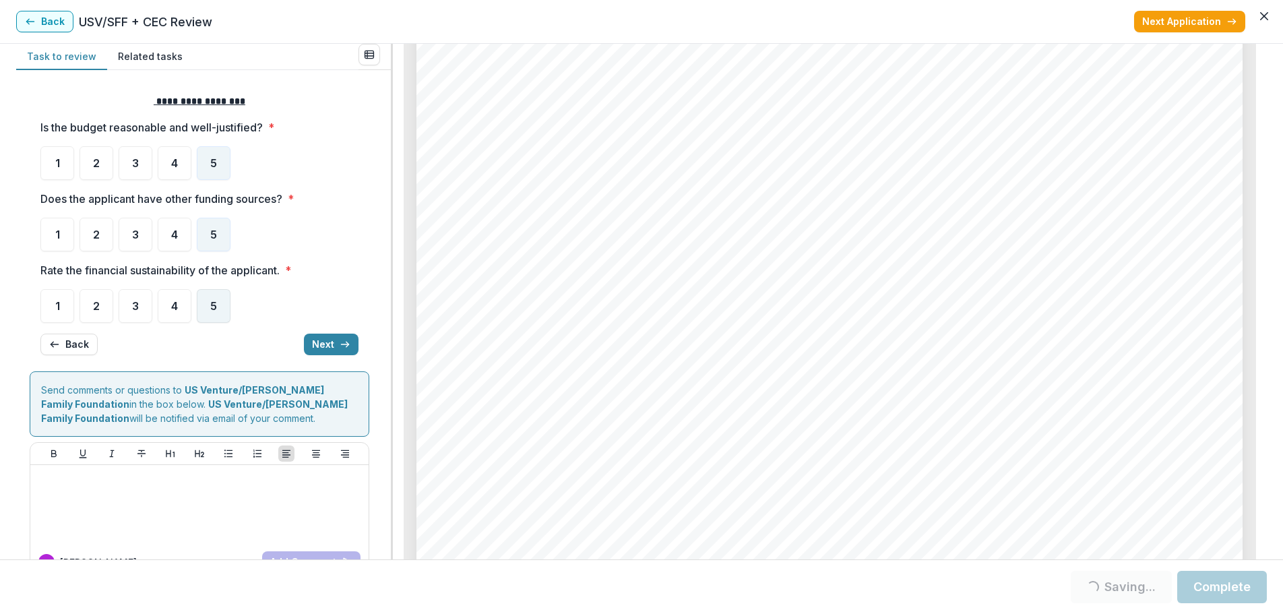
click at [212, 306] on span "5" at bounding box center [213, 305] width 7 height 11
click at [207, 313] on div "5" at bounding box center [214, 306] width 34 height 34
click at [333, 335] on button "Next" at bounding box center [331, 344] width 55 height 22
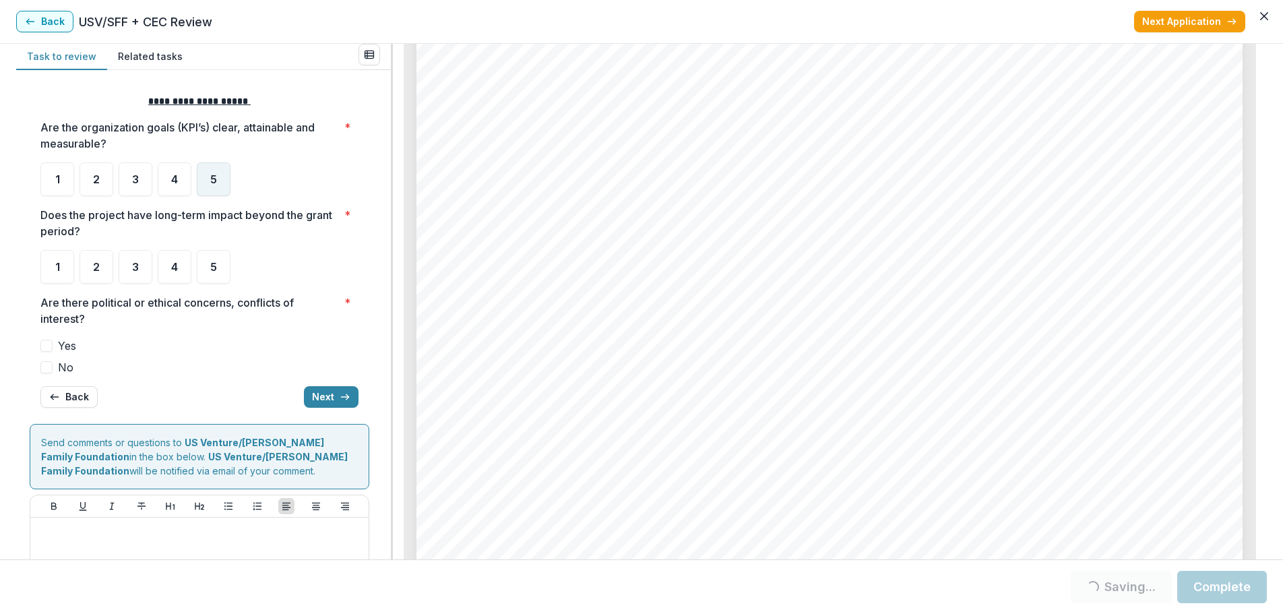
click at [208, 176] on div "5" at bounding box center [214, 179] width 34 height 34
click at [211, 269] on span "5" at bounding box center [213, 266] width 7 height 11
click at [218, 193] on div "5" at bounding box center [214, 179] width 34 height 34
click at [47, 367] on span at bounding box center [46, 367] width 12 height 12
click at [46, 368] on span at bounding box center [46, 367] width 12 height 12
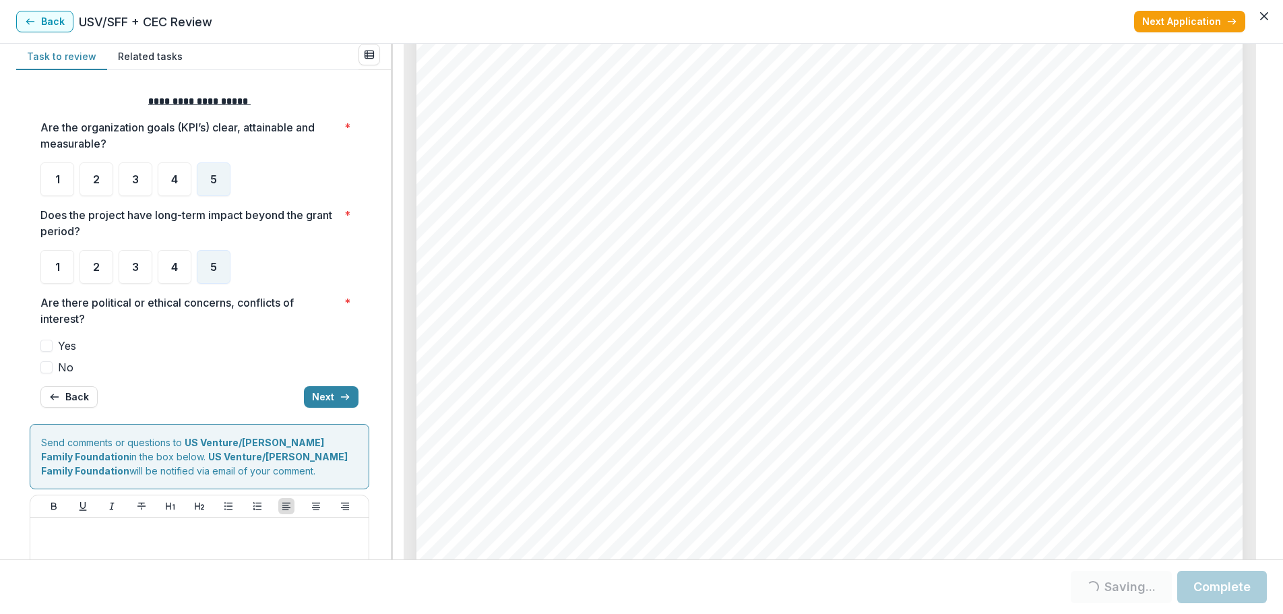
click at [52, 368] on span at bounding box center [46, 367] width 12 height 12
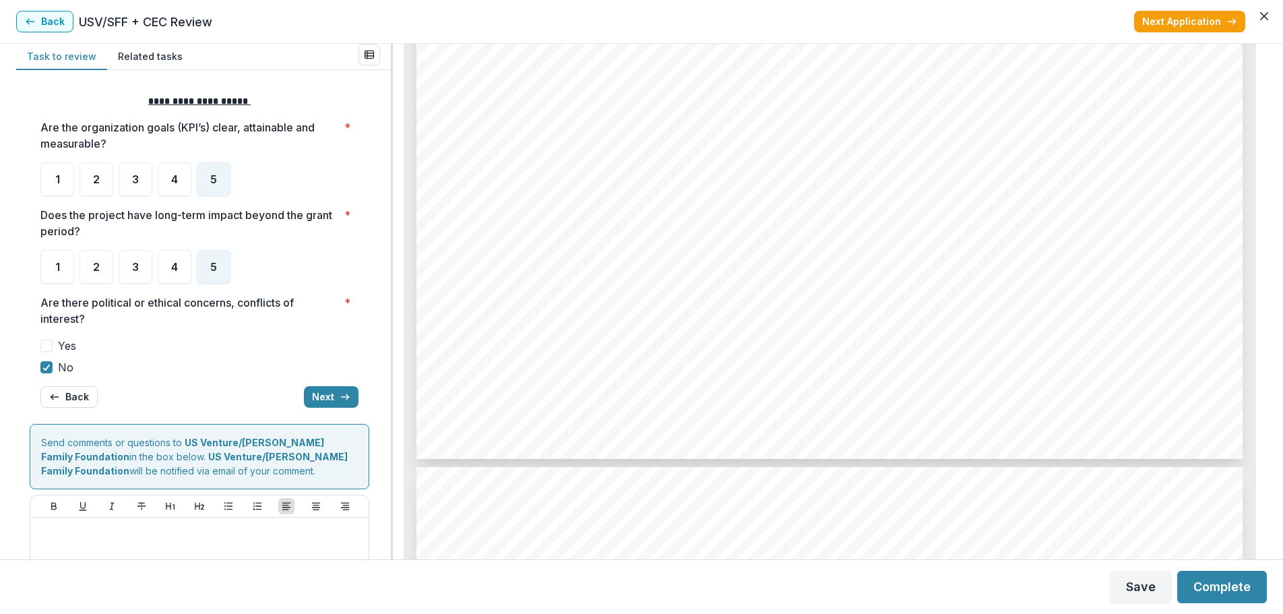
scroll to position [6872, 0]
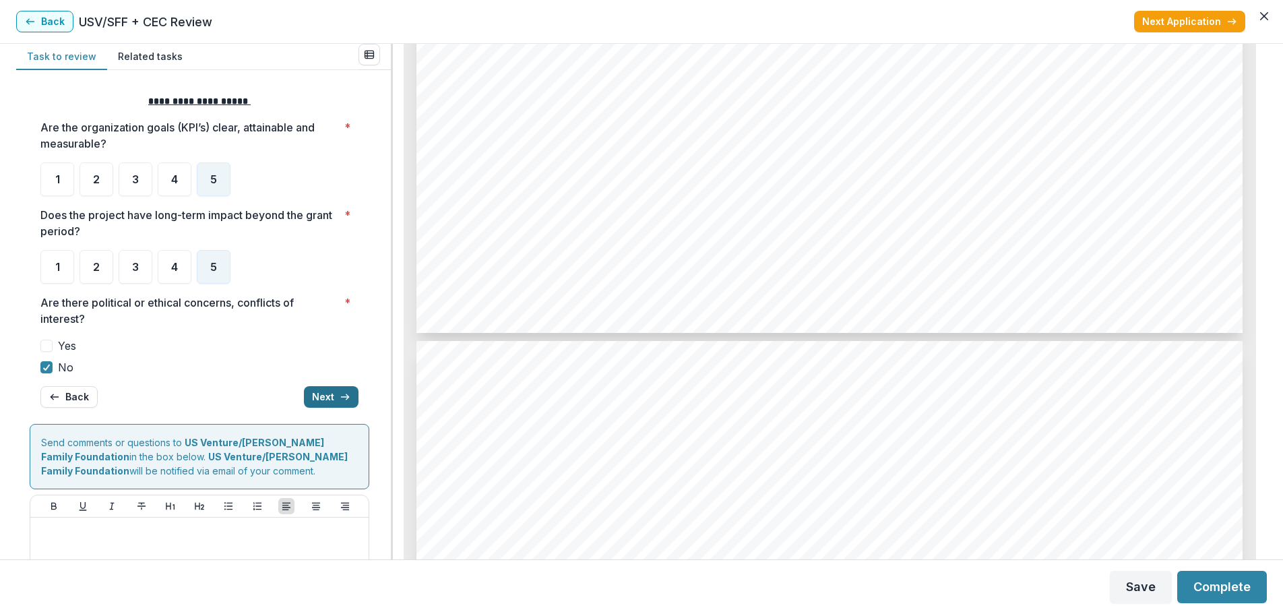
click at [315, 399] on button "Next" at bounding box center [331, 397] width 55 height 22
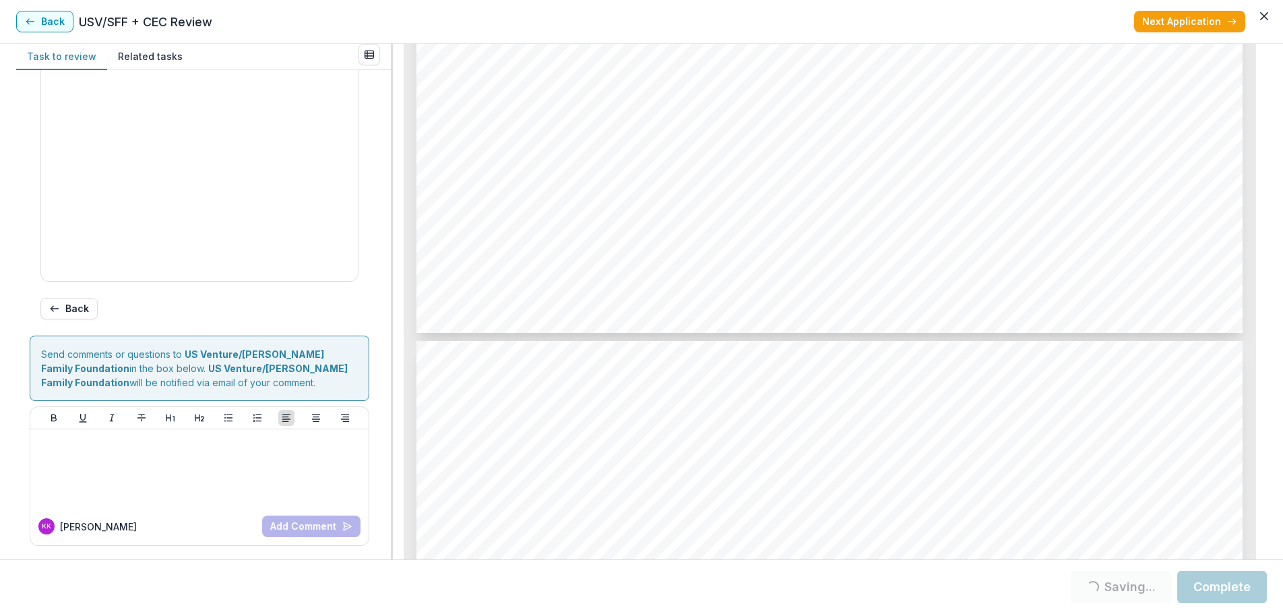
scroll to position [236, 0]
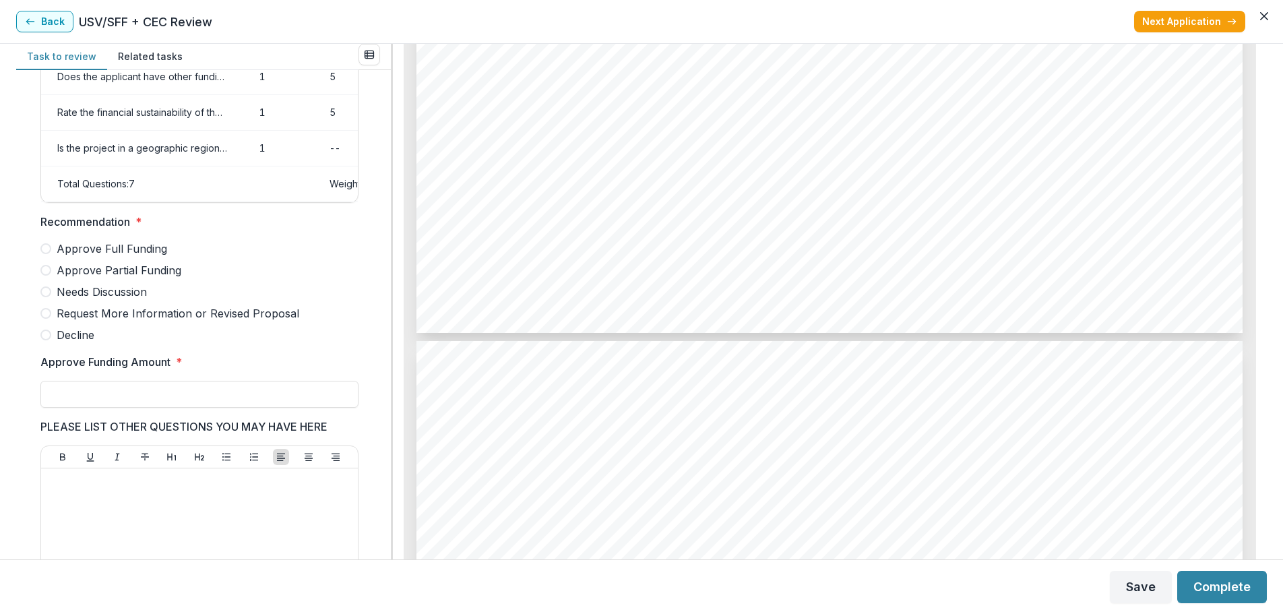
click at [47, 254] on span at bounding box center [45, 248] width 11 height 11
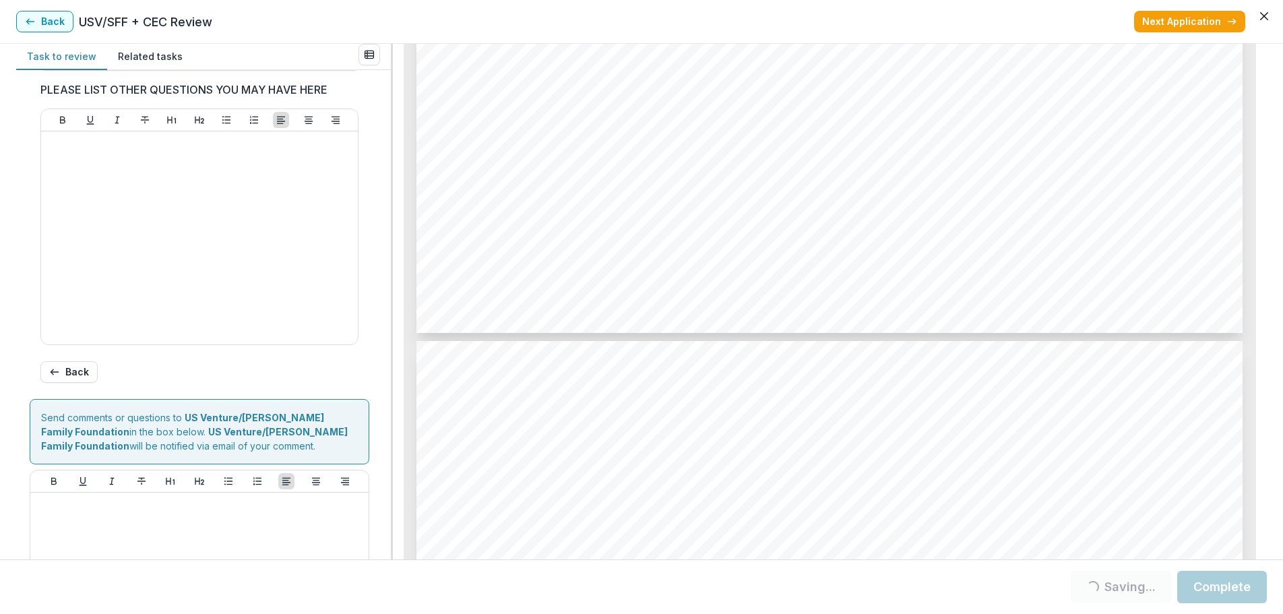
scroll to position [646, 0]
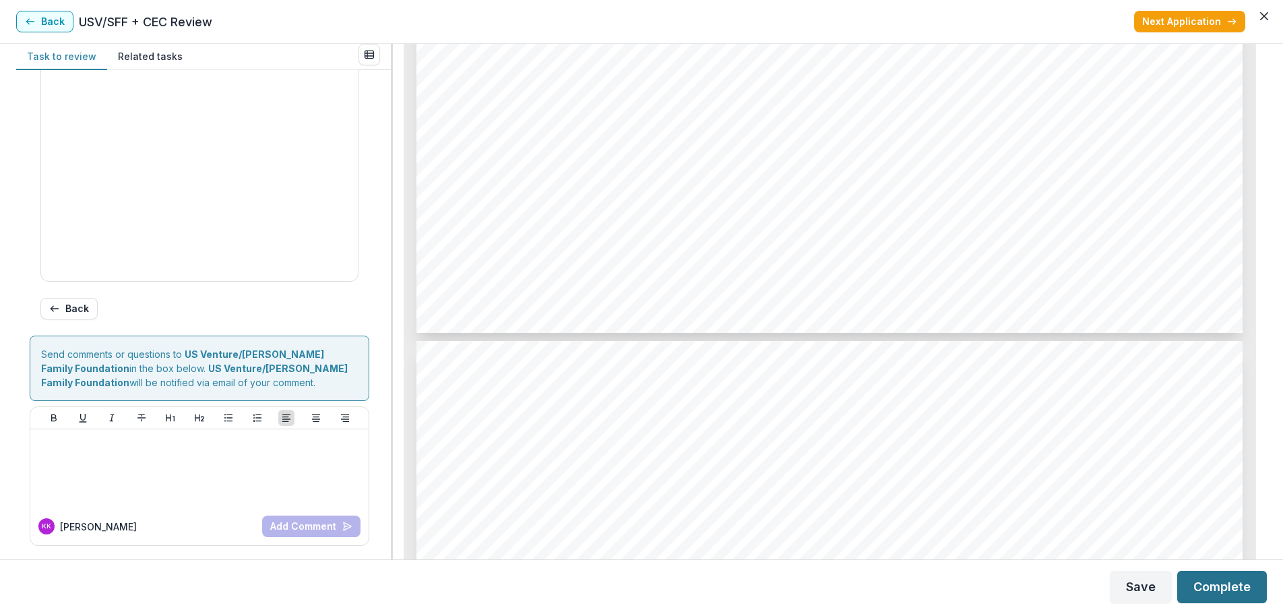
click at [1209, 587] on button "Complete" at bounding box center [1222, 587] width 90 height 32
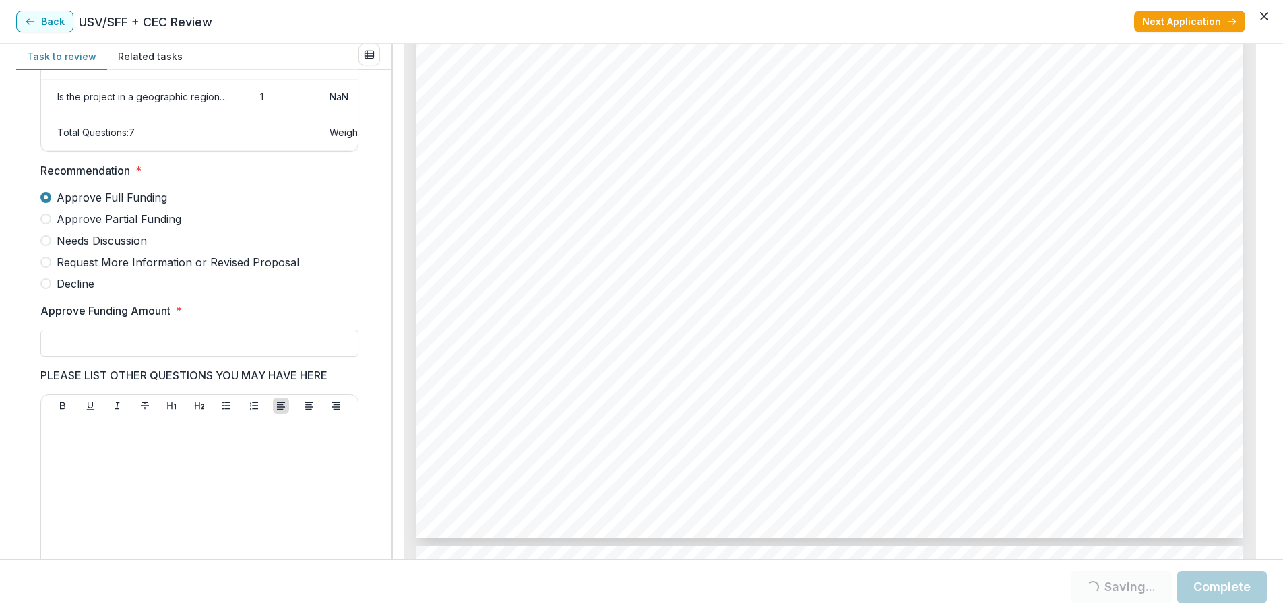
scroll to position [4446, 0]
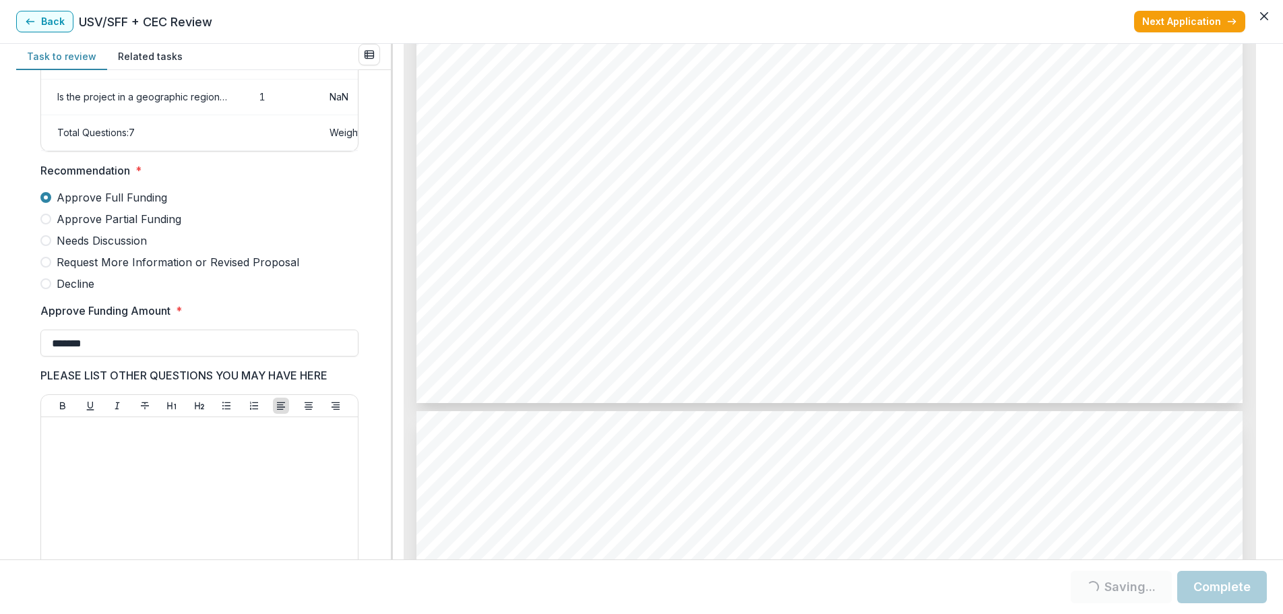
type input "*******"
click at [1195, 18] on button "Next Application" at bounding box center [1189, 22] width 111 height 22
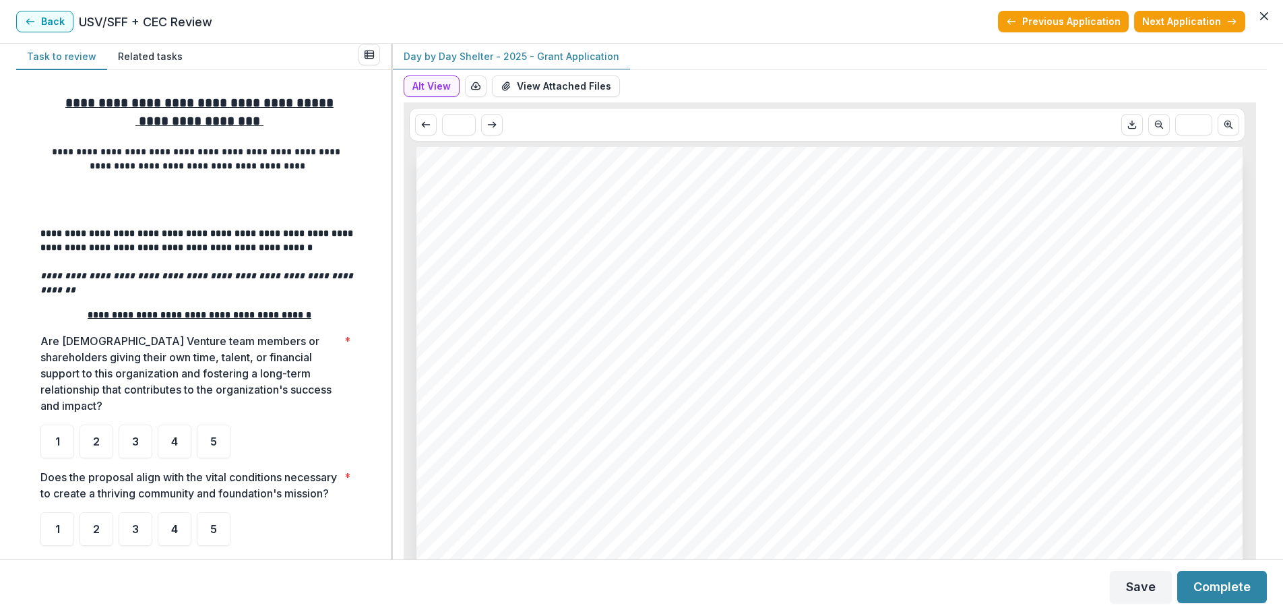
click at [160, 17] on p "USV/SFF + CEC Review" at bounding box center [145, 22] width 133 height 18
click at [160, 26] on p "USV/SFF + CEC Review" at bounding box center [145, 22] width 133 height 18
click at [1264, 12] on icon "Close" at bounding box center [1264, 16] width 8 height 8
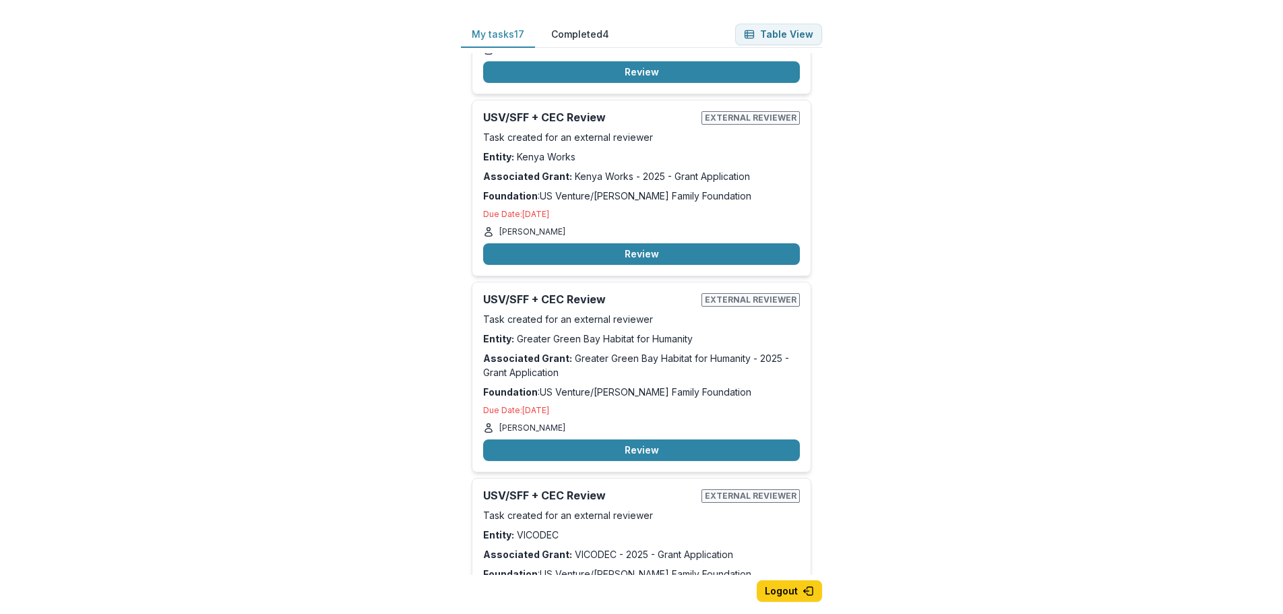
scroll to position [2156, 0]
